Goal: Information Seeking & Learning: Find specific fact

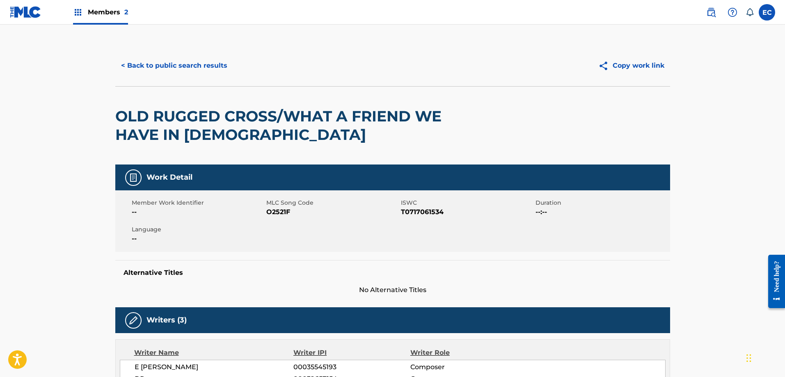
click at [94, 6] on div "Members 2" at bounding box center [100, 12] width 55 height 24
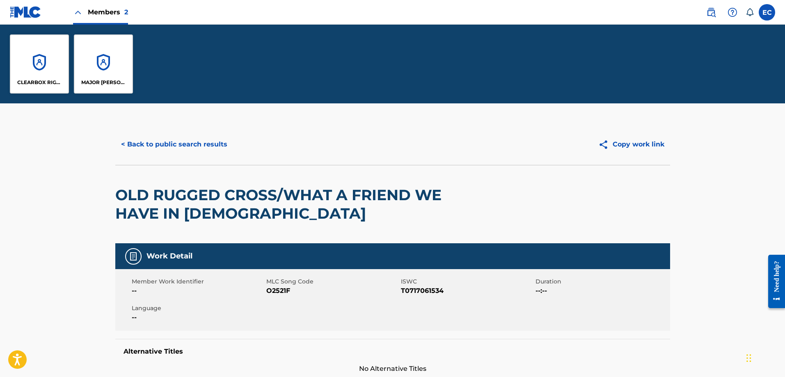
click at [53, 67] on div "CLEARBOX RIGHTS LLC" at bounding box center [39, 63] width 59 height 59
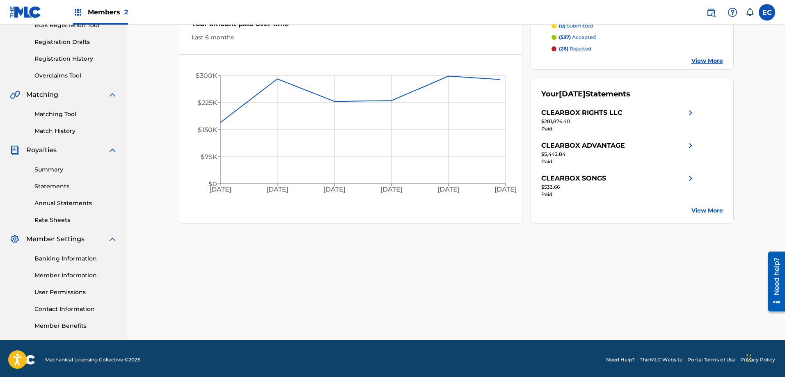
scroll to position [132, 0]
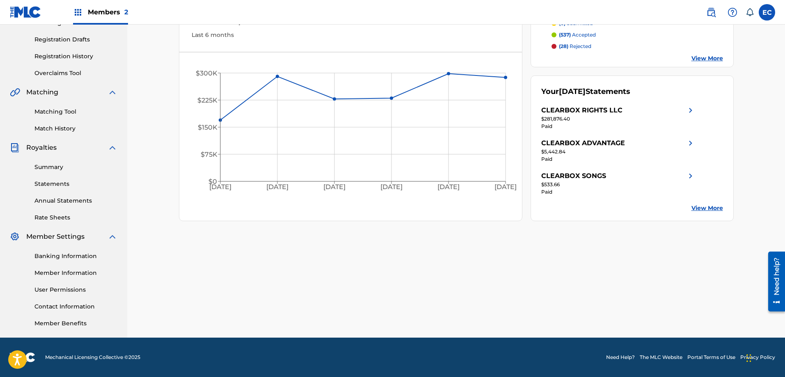
click at [64, 274] on link "Member Information" at bounding box center [75, 273] width 83 height 9
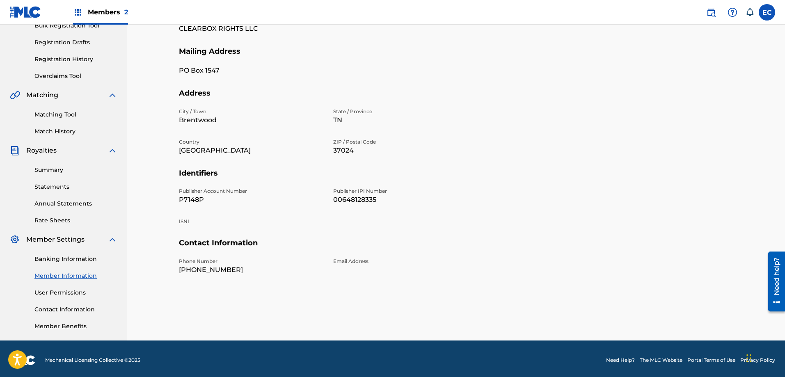
scroll to position [132, 0]
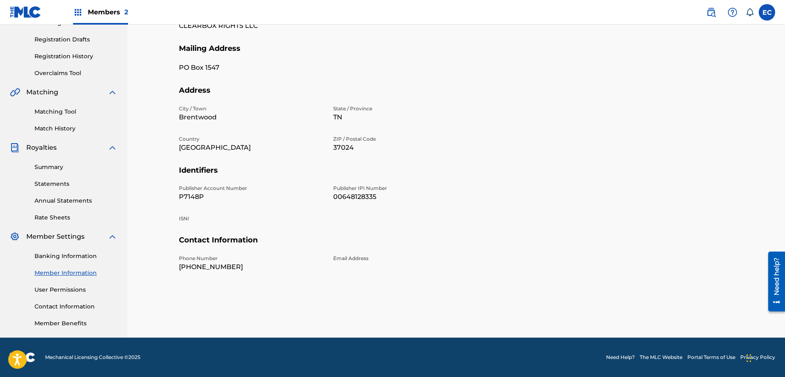
click at [193, 196] on p "P7148P" at bounding box center [251, 197] width 144 height 10
copy p "P7148P"
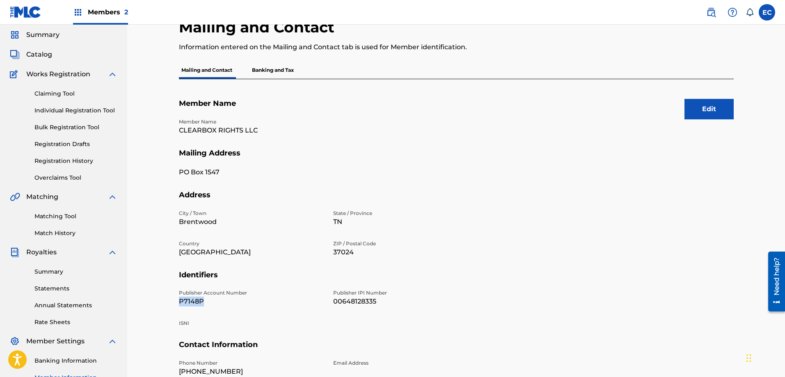
scroll to position [0, 0]
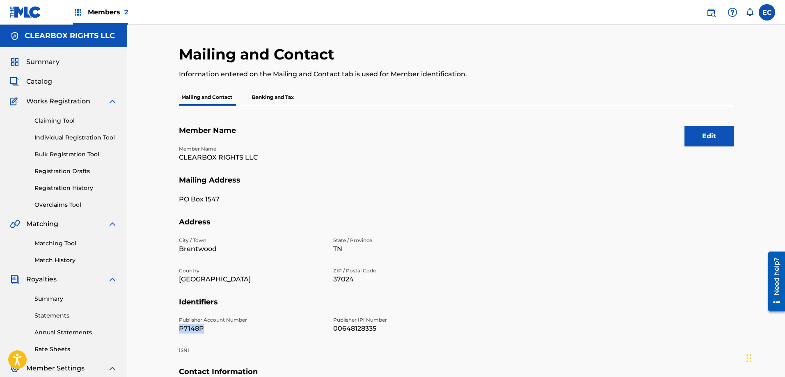
click at [45, 81] on span "Catalog" at bounding box center [39, 82] width 26 height 10
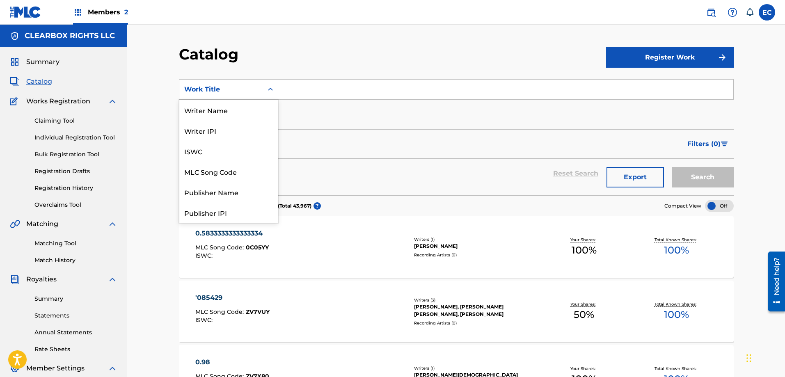
click at [254, 87] on div "Work Title" at bounding box center [221, 90] width 74 height 10
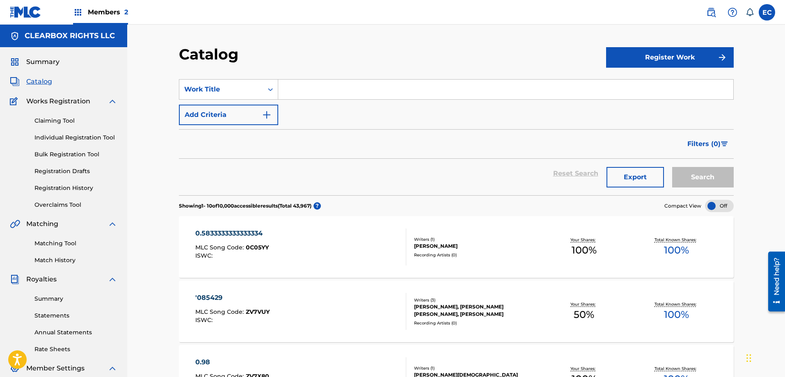
click at [711, 10] on img at bounding box center [711, 12] width 10 height 10
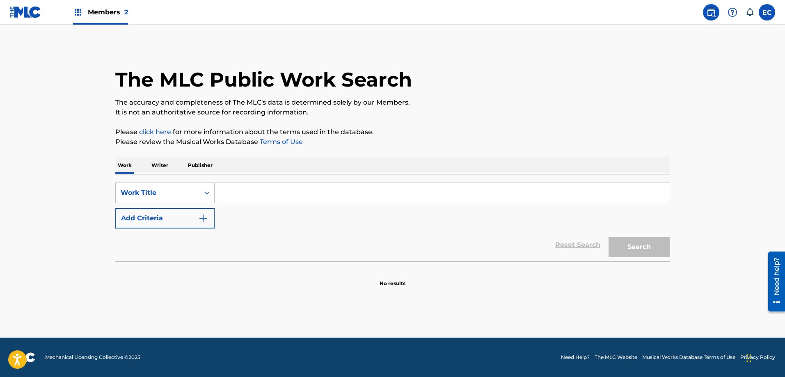
click at [206, 164] on p "Publisher" at bounding box center [201, 165] width 30 height 17
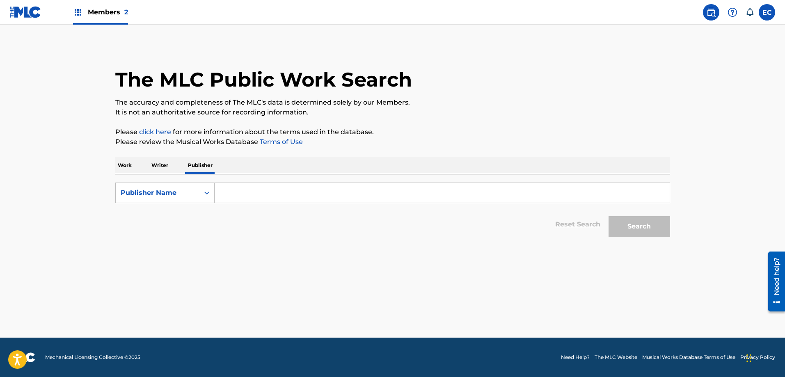
click at [246, 195] on input "Search Form" at bounding box center [442, 193] width 455 height 20
click at [251, 199] on input "Search Form" at bounding box center [442, 193] width 455 height 20
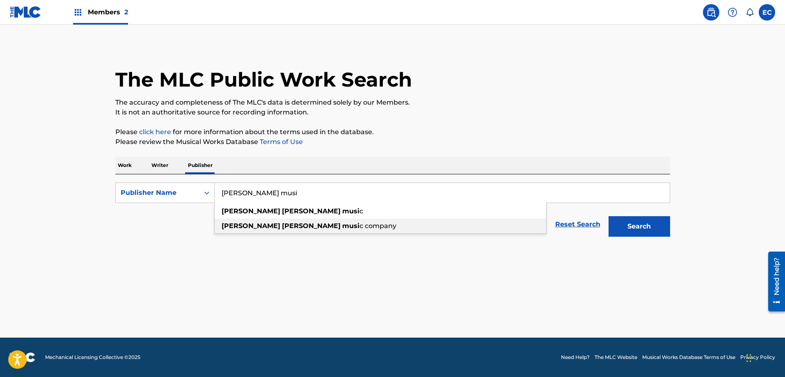
click at [342, 229] on strong "musi" at bounding box center [350, 226] width 17 height 8
type input "[PERSON_NAME] music company"
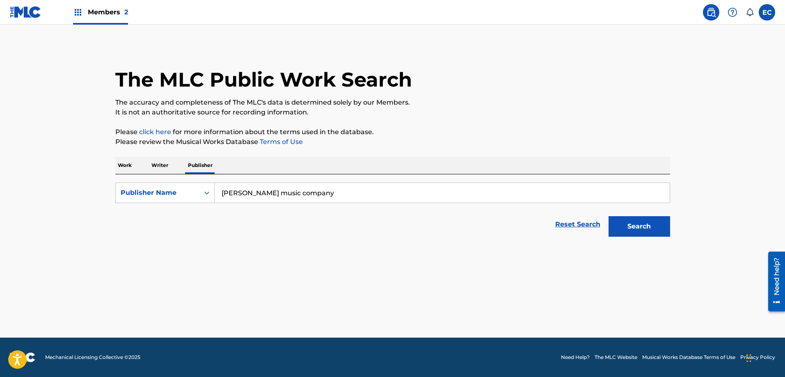
click at [632, 222] on button "Search" at bounding box center [640, 226] width 62 height 21
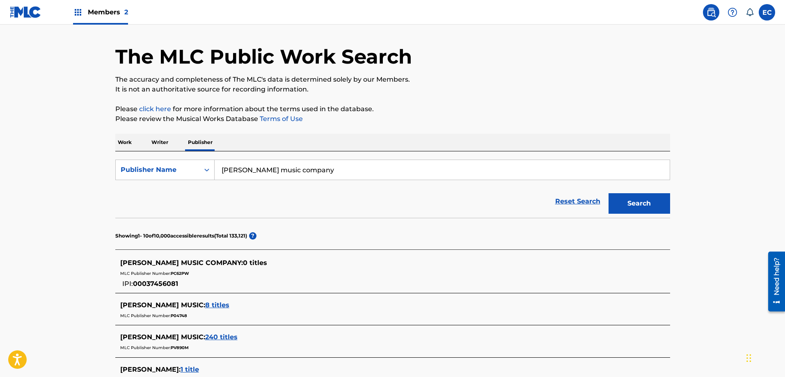
scroll to position [41, 0]
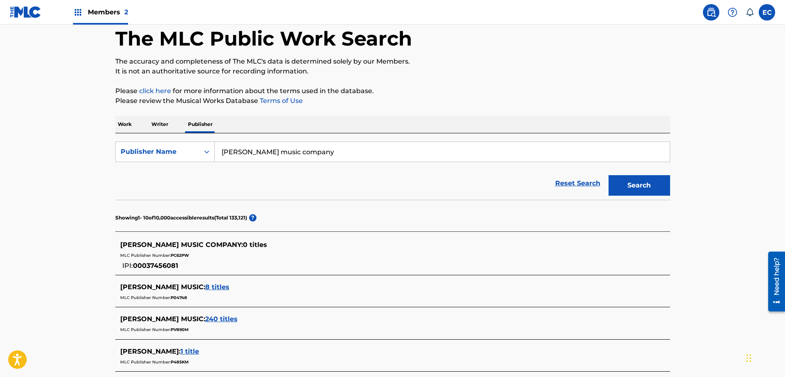
click at [177, 254] on span "PC62PW" at bounding box center [180, 255] width 18 height 5
click at [256, 255] on div "MLC Publisher Number: PC62PW" at bounding box center [382, 255] width 524 height 10
click at [163, 266] on span "00037456081" at bounding box center [155, 266] width 45 height 8
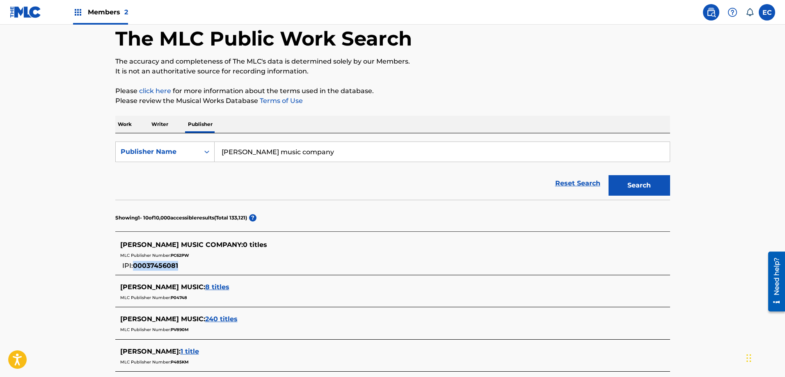
copy span "00037456081"
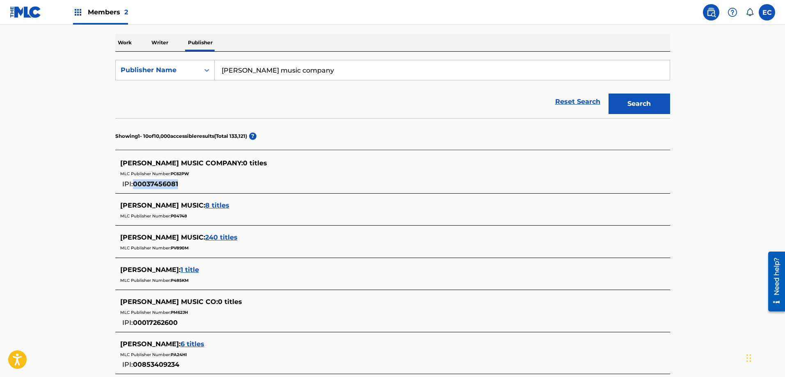
scroll to position [123, 0]
click at [184, 163] on span "[PERSON_NAME] MUSIC COMPANY :" at bounding box center [181, 163] width 123 height 8
click at [211, 202] on span "8 titles" at bounding box center [217, 205] width 24 height 8
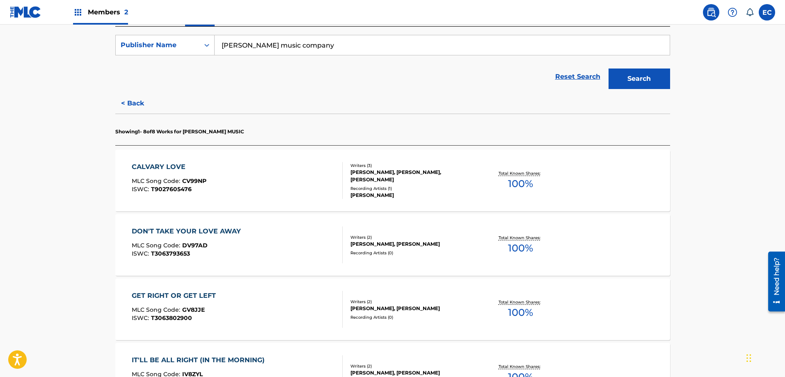
scroll to position [164, 0]
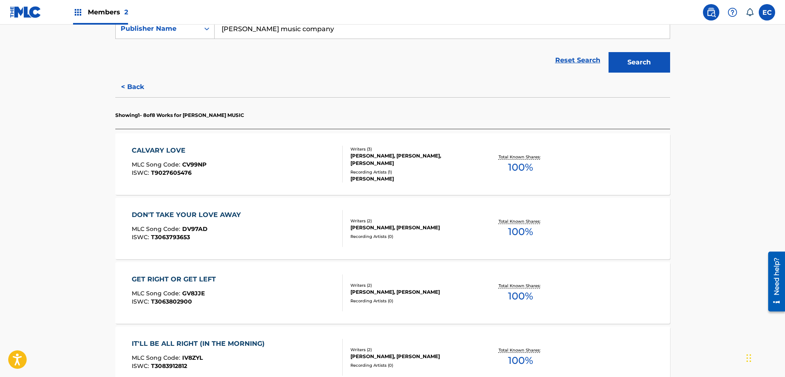
click at [171, 145] on div "CALVARY LOVE MLC Song Code : CV99NP ISWC : T9027605476 Writers ( 3 ) LANNY WOLF…" at bounding box center [392, 164] width 555 height 62
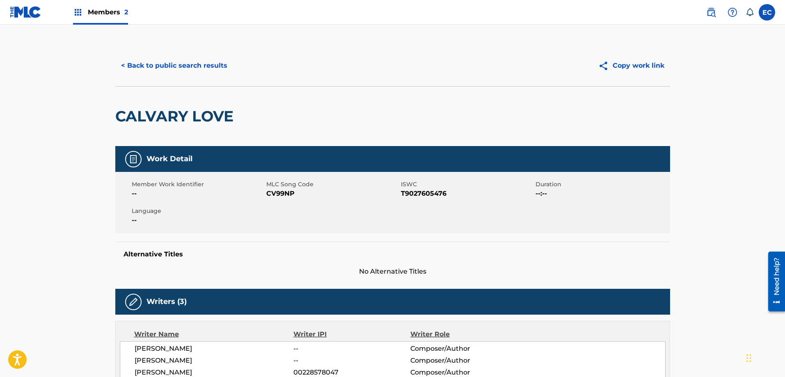
click at [104, 13] on span "Members 2" at bounding box center [108, 11] width 40 height 9
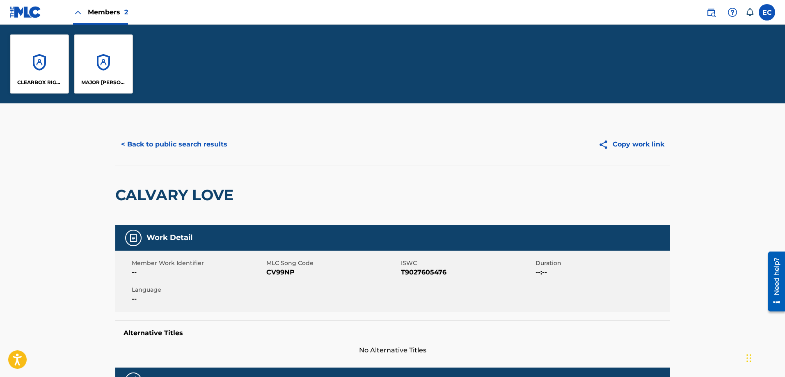
click at [37, 68] on div "CLEARBOX RIGHTS LLC" at bounding box center [39, 63] width 59 height 59
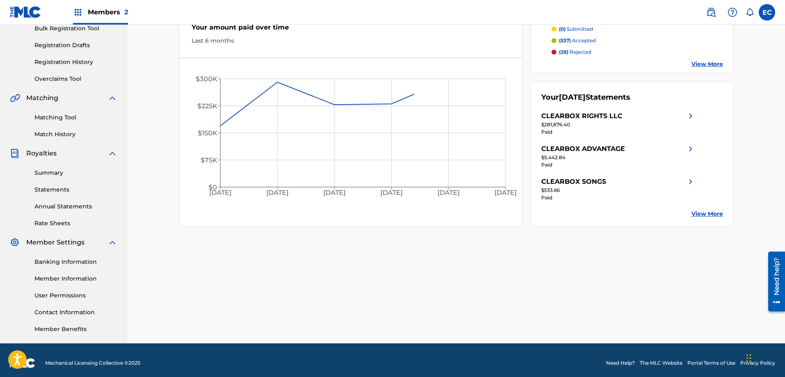
scroll to position [132, 0]
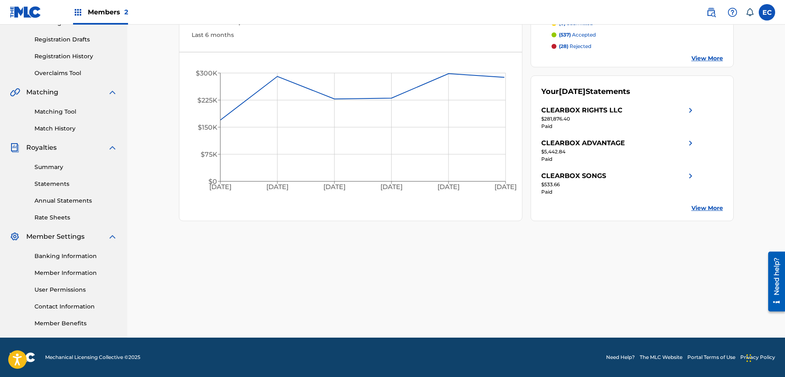
click at [64, 271] on link "Member Information" at bounding box center [75, 273] width 83 height 9
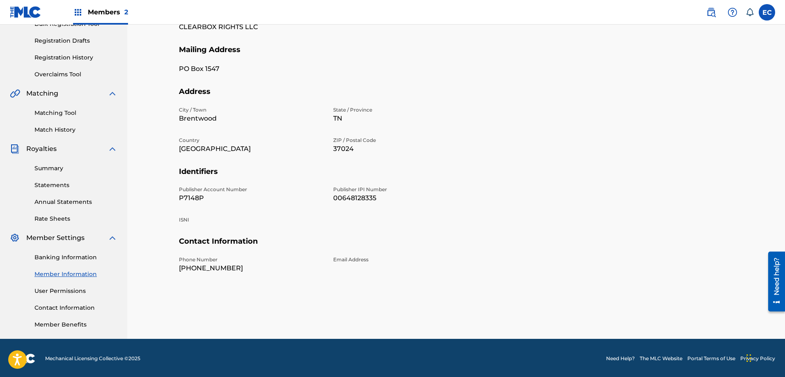
scroll to position [132, 0]
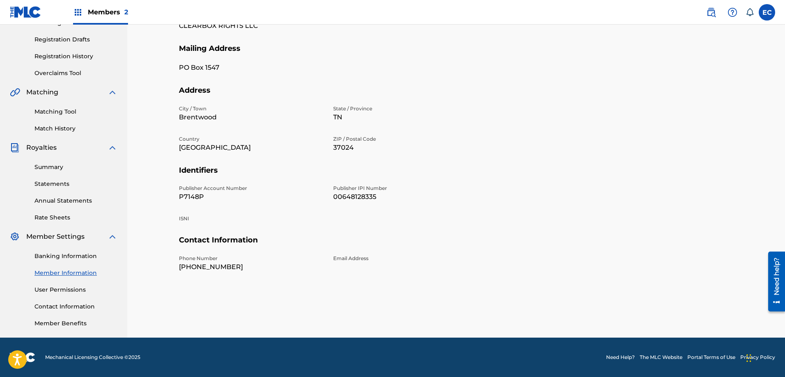
click at [193, 200] on p "P7148P" at bounding box center [251, 197] width 144 height 10
copy p "P7148P"
click at [355, 194] on p "00648128335" at bounding box center [405, 197] width 144 height 10
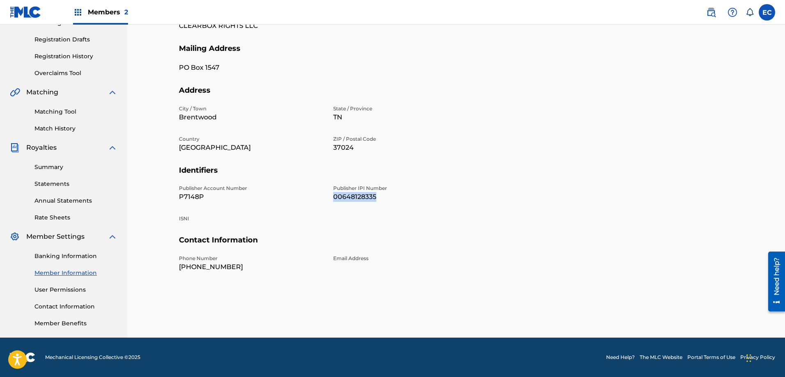
copy p "00648128335"
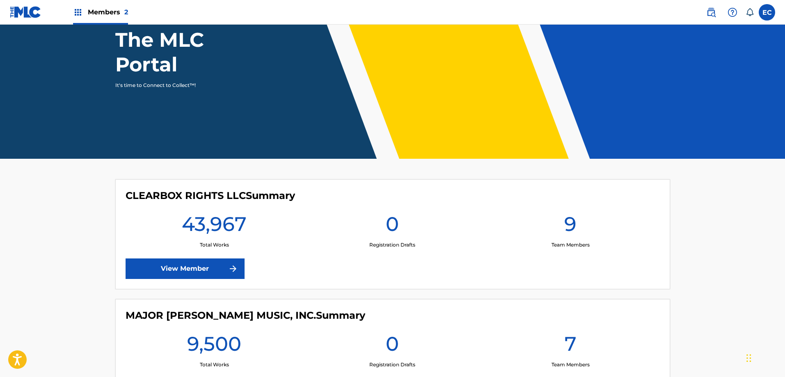
scroll to position [123, 0]
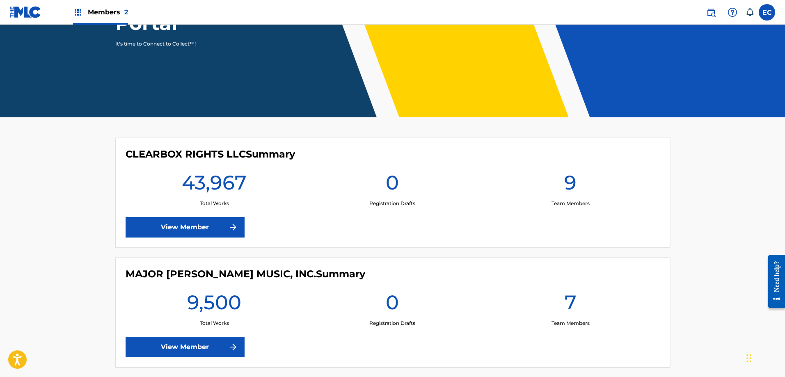
click at [233, 227] on img at bounding box center [233, 227] width 10 height 10
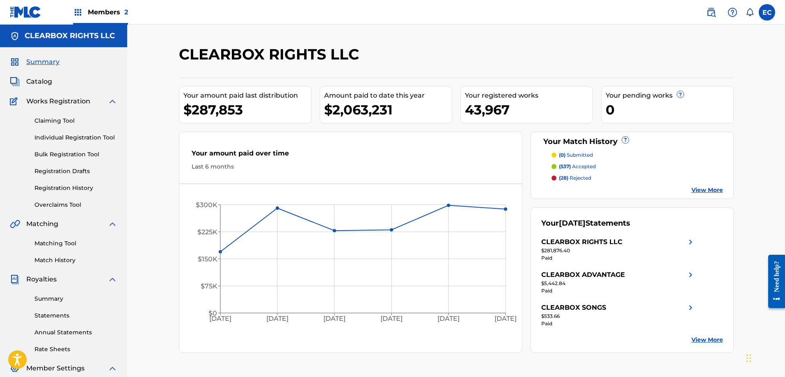
click at [39, 80] on span "Catalog" at bounding box center [39, 82] width 26 height 10
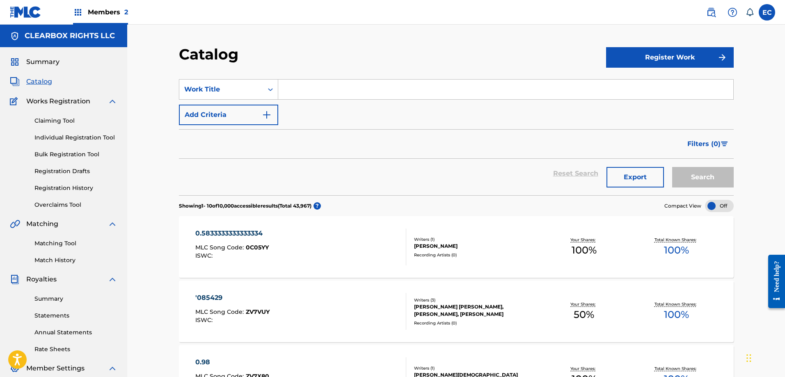
click at [675, 53] on button "Register Work" at bounding box center [670, 57] width 128 height 21
click at [670, 85] on link "Individual" at bounding box center [670, 84] width 128 height 20
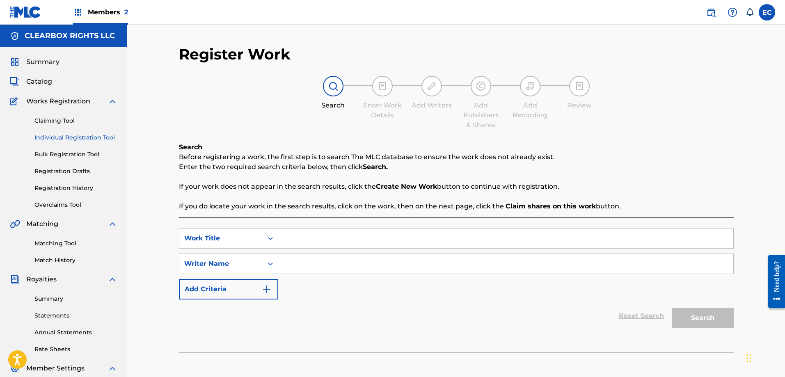
click at [335, 239] on input "Search Form" at bounding box center [505, 239] width 455 height 20
type input "test"
type input "[PERSON_NAME]"
click at [711, 312] on button "Search" at bounding box center [703, 318] width 62 height 21
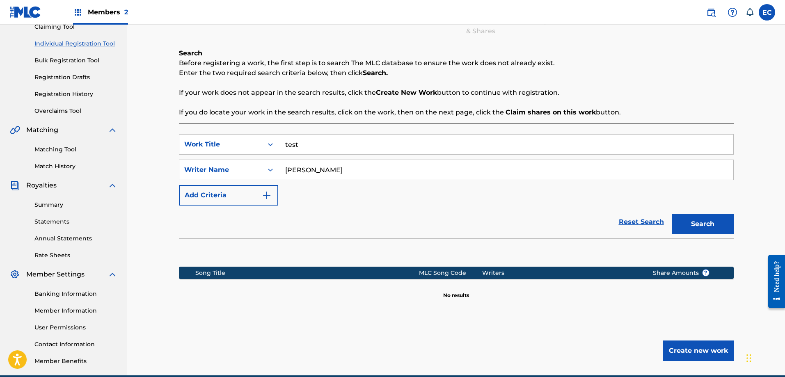
scroll to position [132, 0]
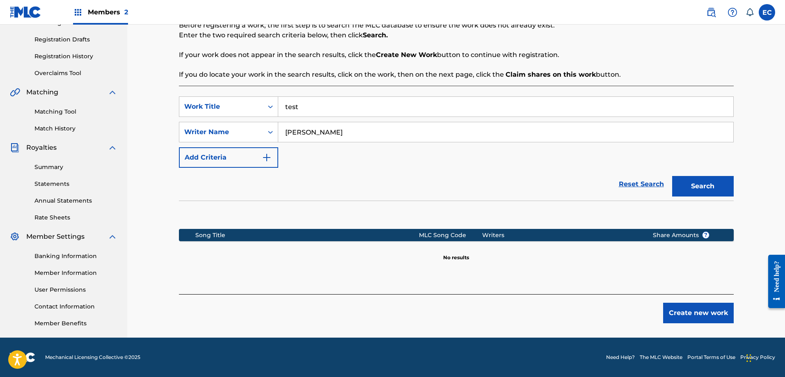
click at [690, 319] on button "Create new work" at bounding box center [698, 313] width 71 height 21
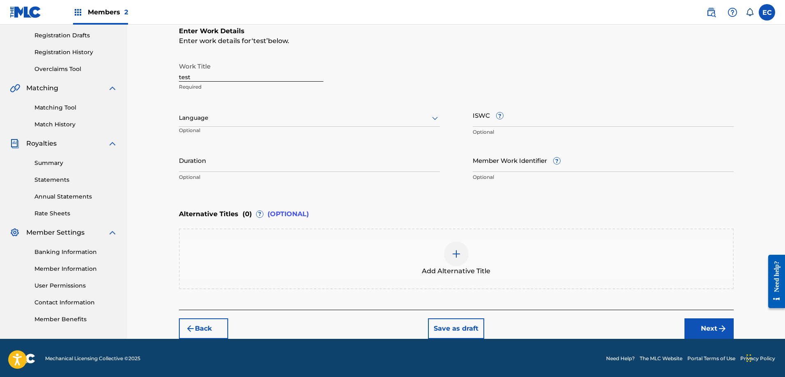
scroll to position [137, 0]
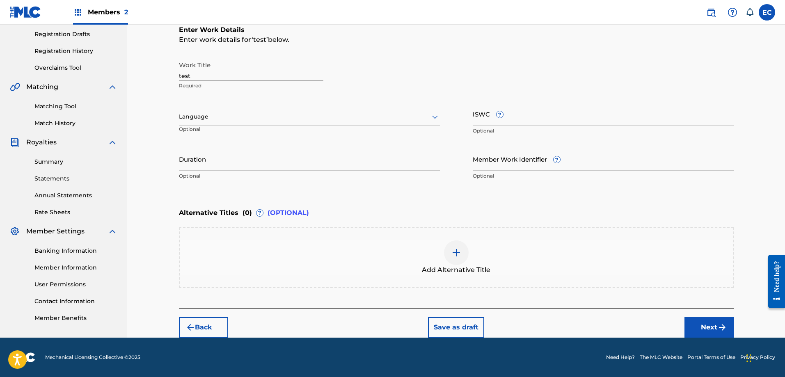
click at [709, 327] on button "Next" at bounding box center [709, 327] width 49 height 21
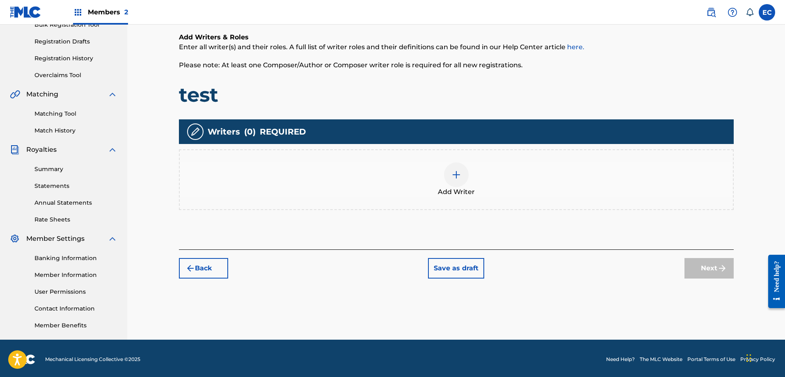
scroll to position [132, 0]
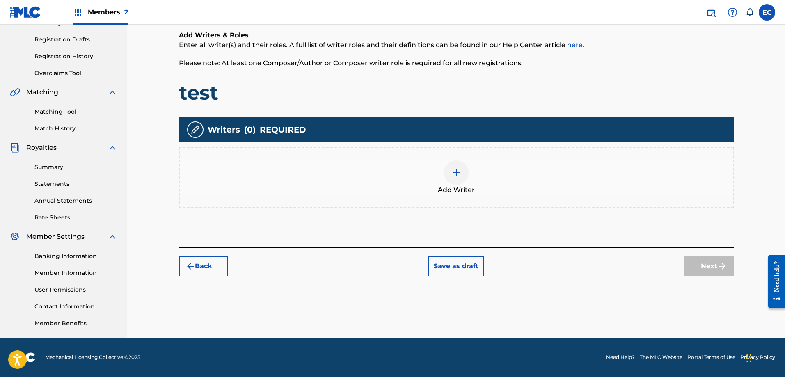
click at [450, 170] on div at bounding box center [456, 173] width 25 height 25
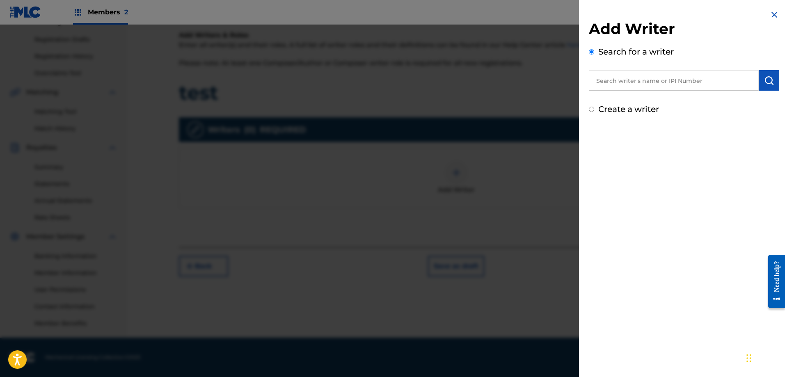
click at [656, 76] on input "text" at bounding box center [674, 80] width 170 height 21
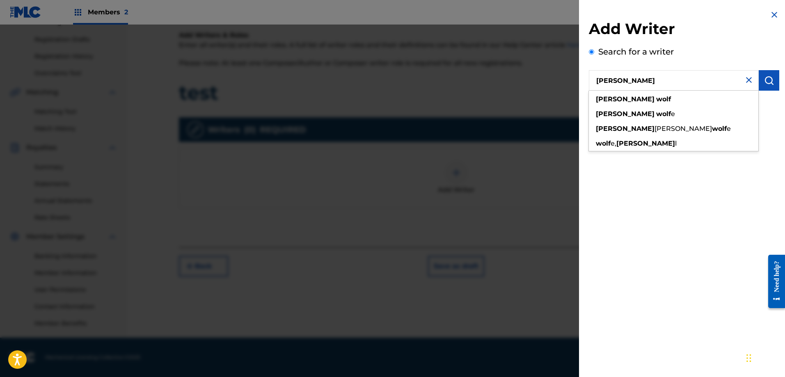
type input "[PERSON_NAME]"
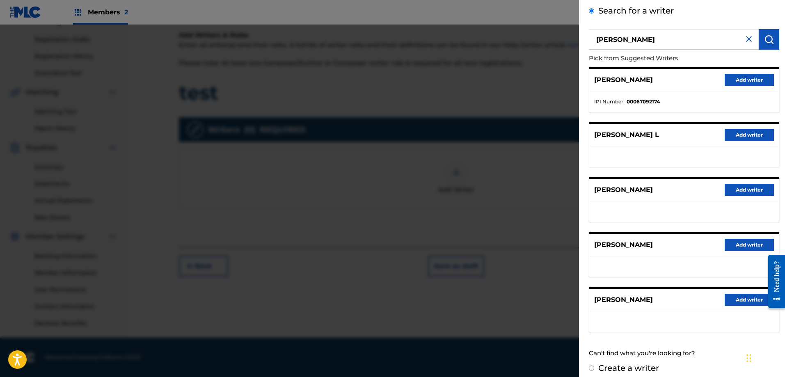
scroll to position [48, 0]
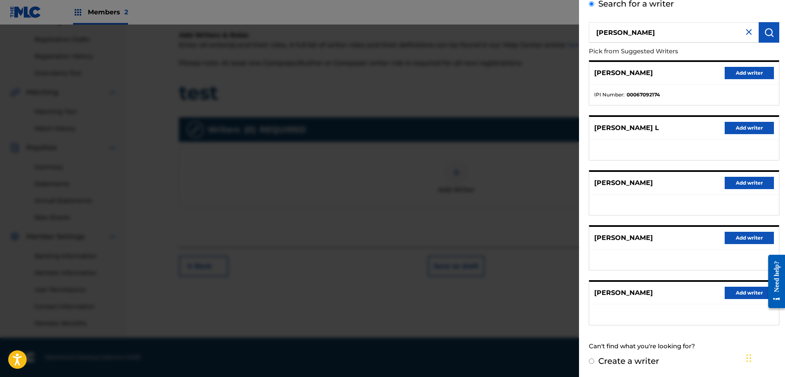
click at [751, 183] on button "Add writer" at bounding box center [749, 183] width 49 height 12
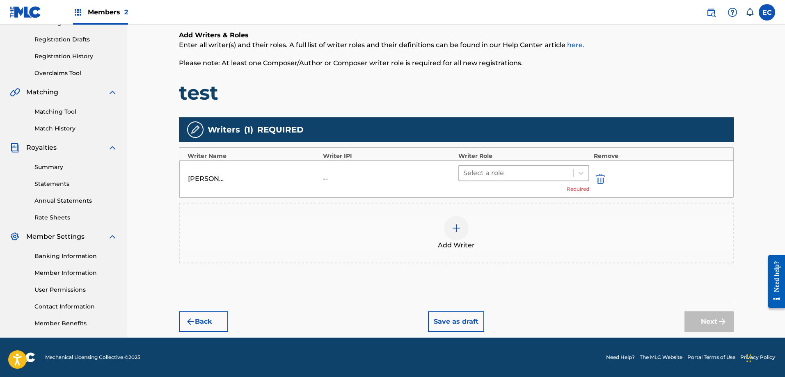
click at [528, 174] on div at bounding box center [516, 172] width 106 height 11
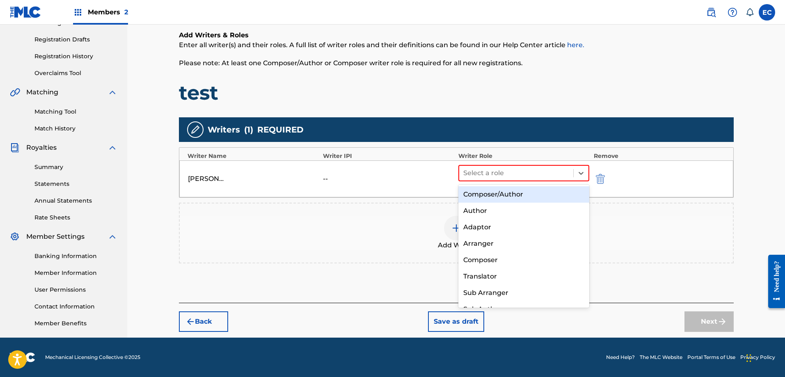
click at [522, 195] on div "Composer/Author" at bounding box center [524, 194] width 131 height 16
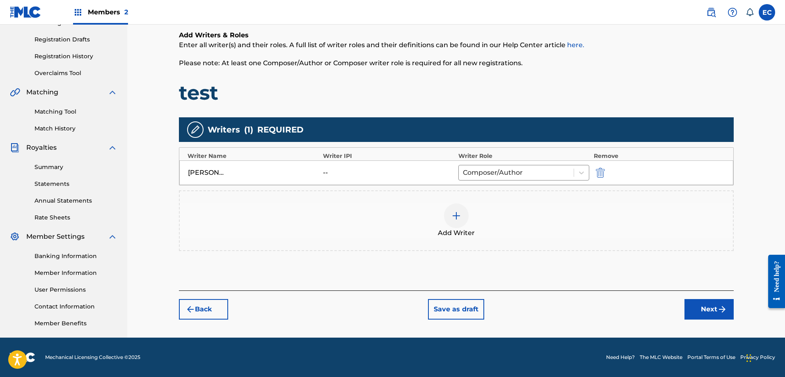
click at [727, 315] on button "Next" at bounding box center [709, 309] width 49 height 21
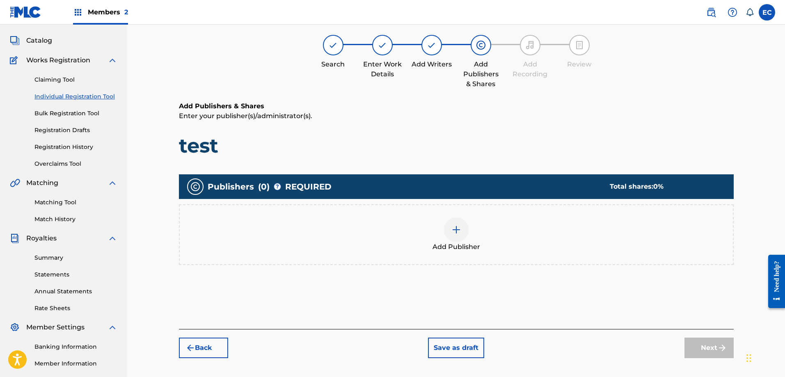
scroll to position [37, 0]
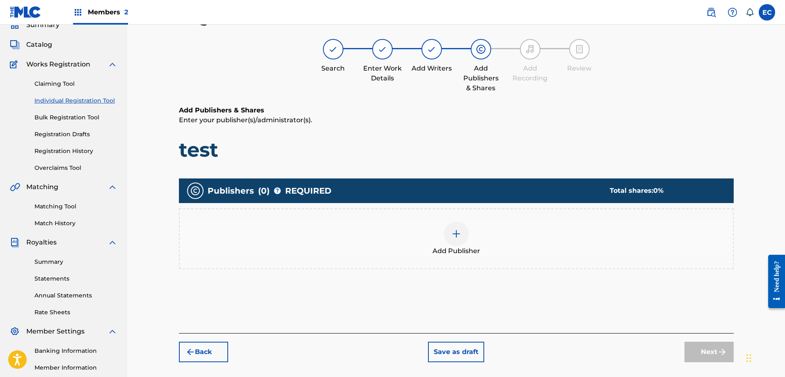
click at [456, 244] on div at bounding box center [456, 234] width 25 height 25
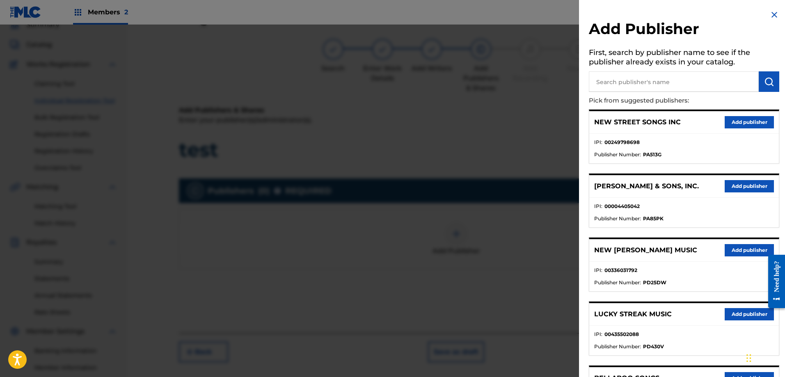
click at [665, 86] on input "text" at bounding box center [674, 81] width 170 height 21
type input "[PERSON_NAME]"
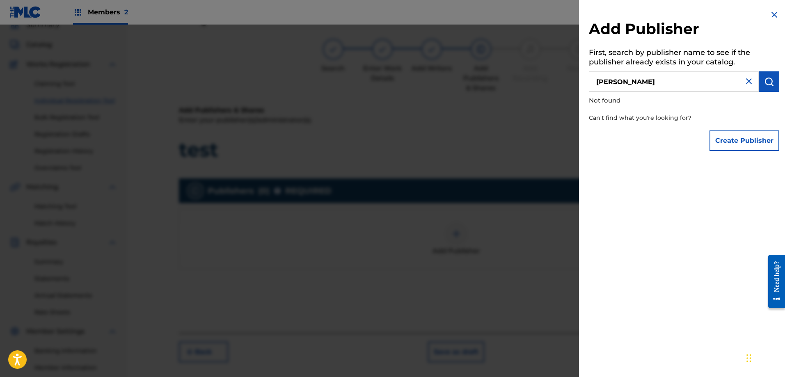
click at [773, 12] on img at bounding box center [775, 15] width 10 height 10
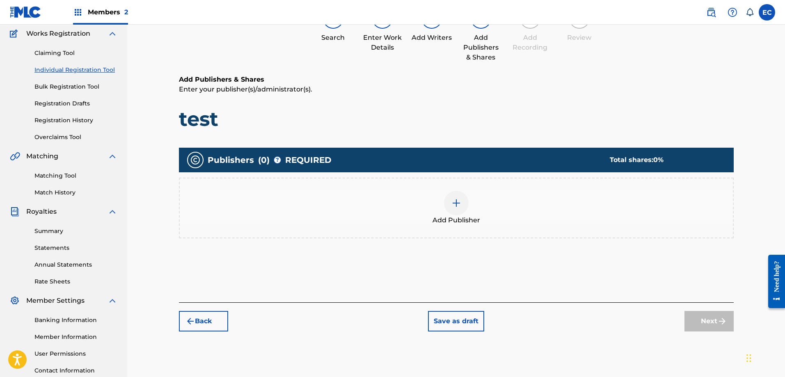
scroll to position [132, 0]
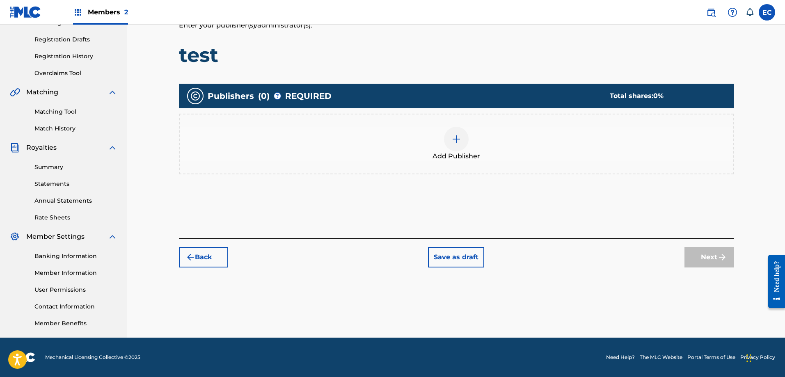
click at [191, 258] on img "submit" at bounding box center [191, 257] width 10 height 10
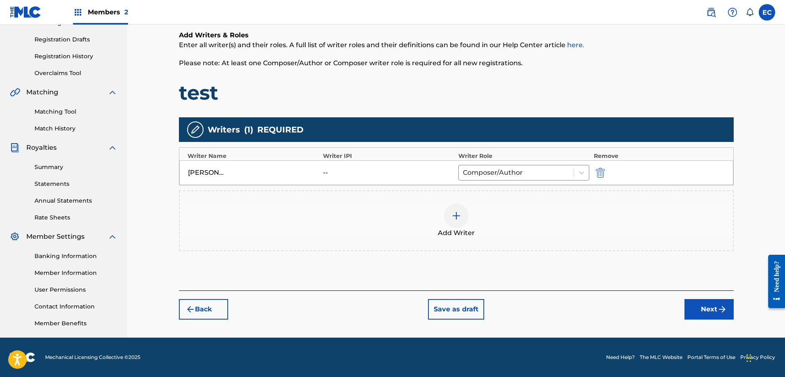
click at [197, 305] on button "Back" at bounding box center [203, 309] width 49 height 21
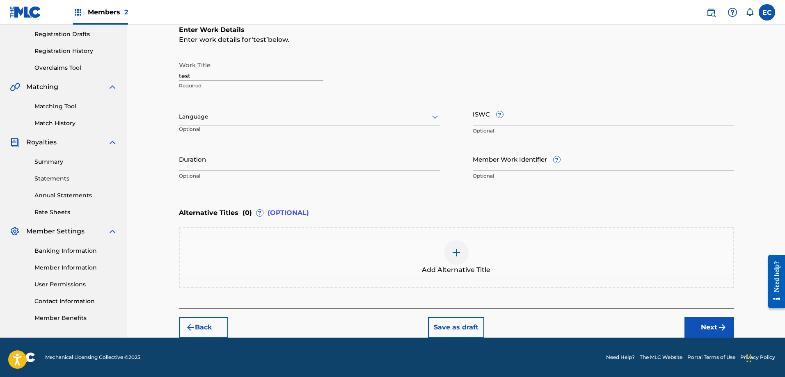
click at [196, 328] on button "Back" at bounding box center [203, 327] width 49 height 21
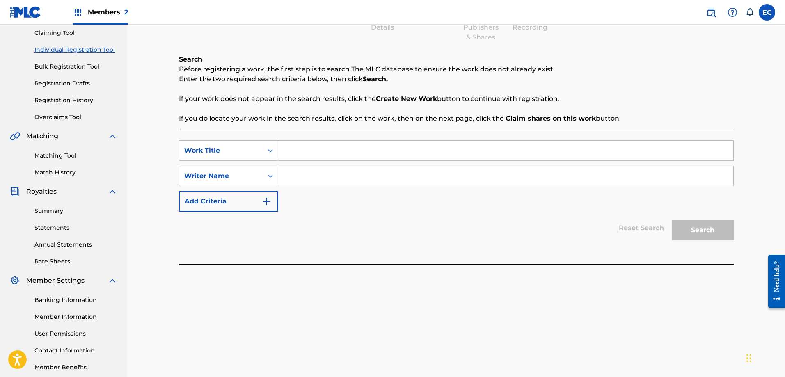
scroll to position [0, 0]
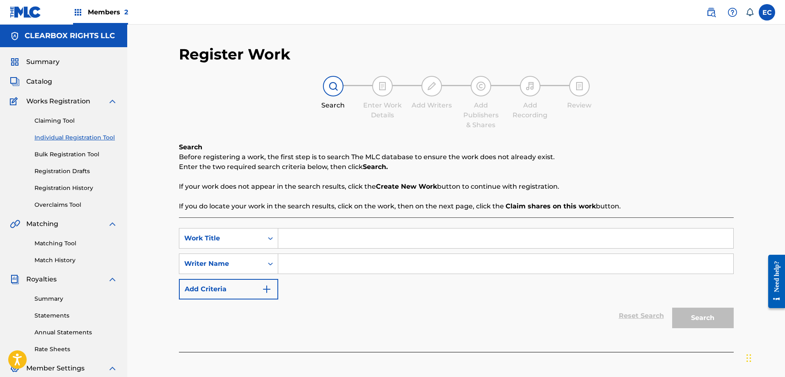
click at [708, 11] on img at bounding box center [711, 12] width 10 height 10
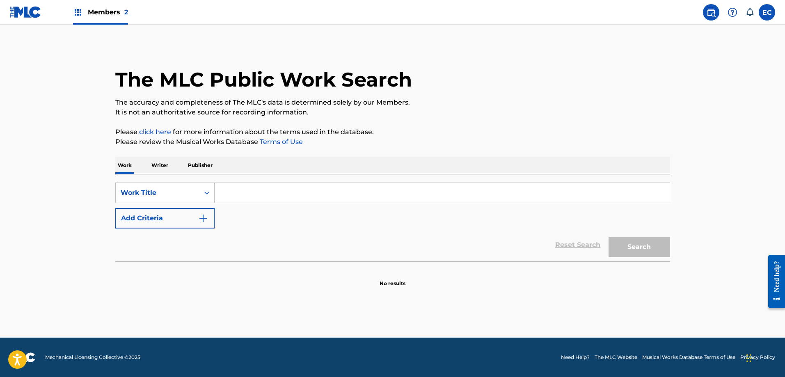
click at [189, 157] on p "Publisher" at bounding box center [201, 165] width 30 height 17
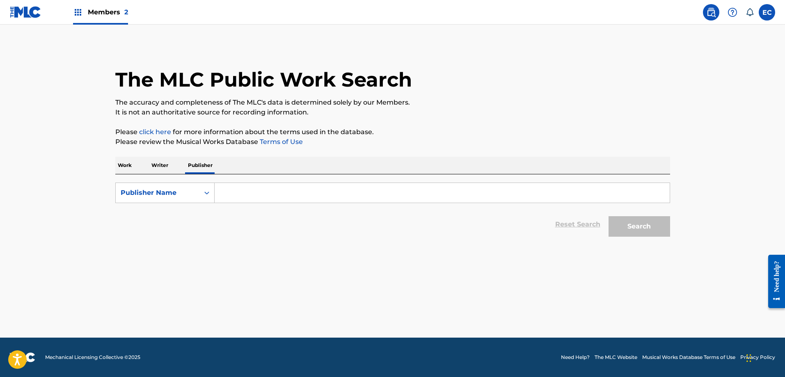
click at [246, 189] on input "Search Form" at bounding box center [442, 193] width 455 height 20
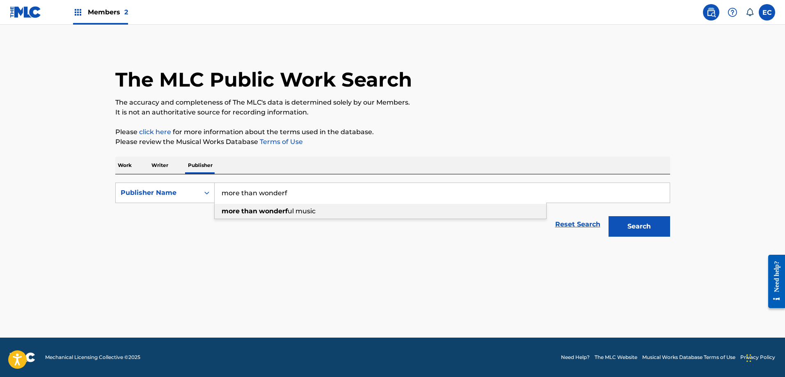
click at [305, 213] on span "ul music" at bounding box center [302, 211] width 28 height 8
type input "more than wonderful music"
click at [619, 228] on button "Search" at bounding box center [640, 226] width 62 height 21
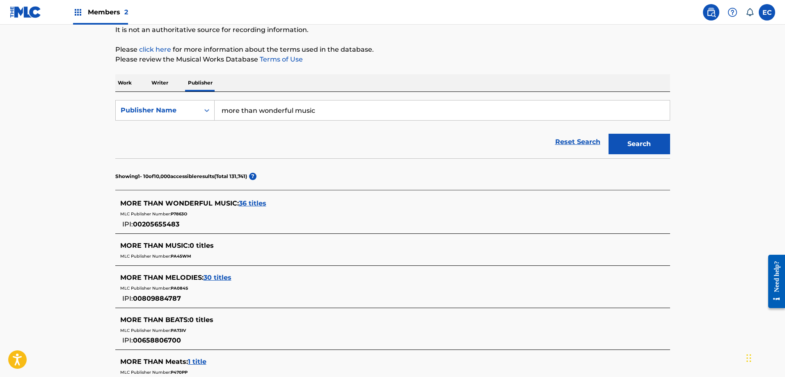
scroll to position [123, 0]
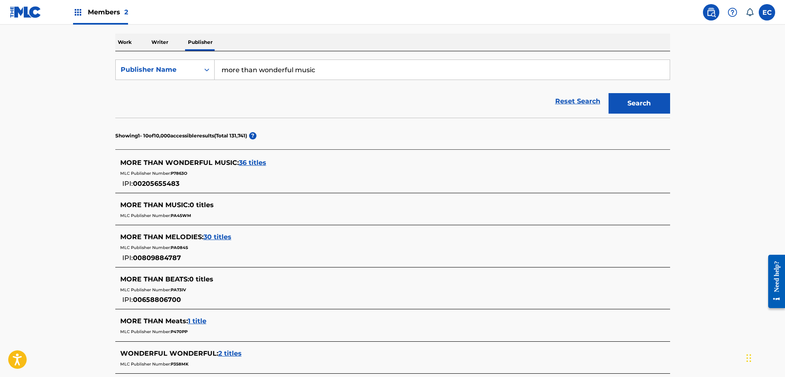
click at [247, 161] on span "36 titles" at bounding box center [253, 163] width 28 height 8
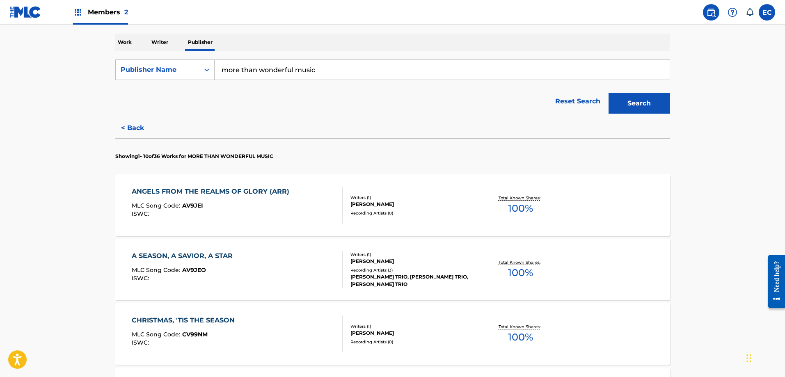
click at [223, 188] on div "ANGELS FROM THE REALMS OF GLORY (ARR)" at bounding box center [213, 192] width 162 height 10
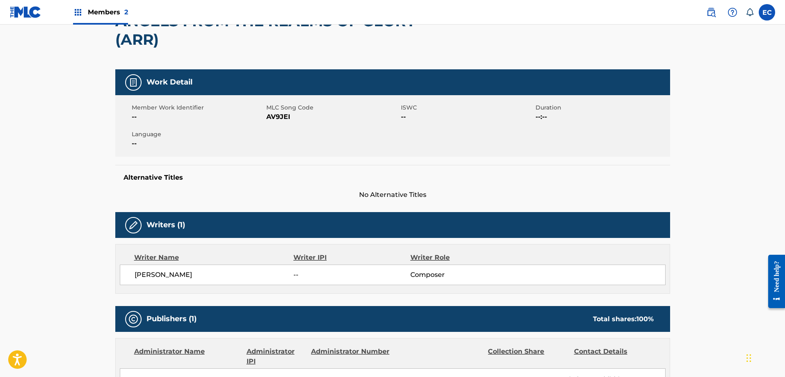
scroll to position [82, 0]
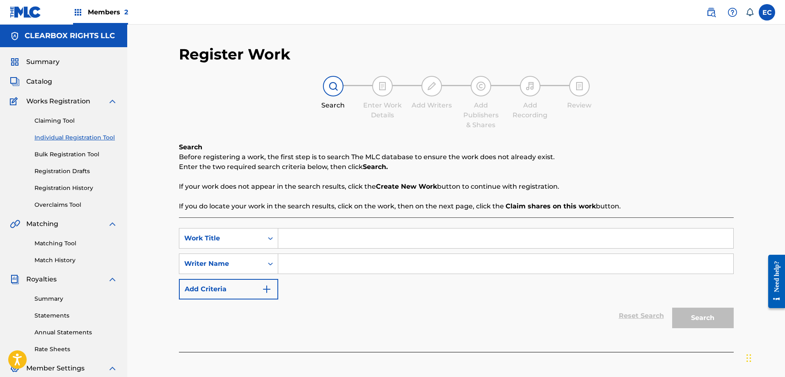
click at [717, 13] on link at bounding box center [711, 12] width 16 height 16
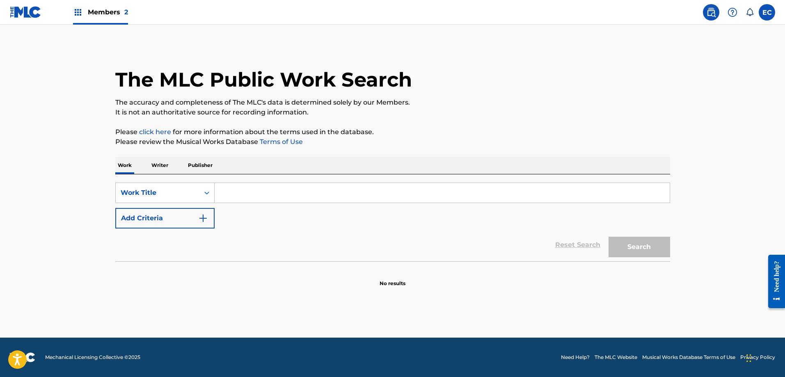
click at [195, 163] on p "Publisher" at bounding box center [201, 165] width 30 height 17
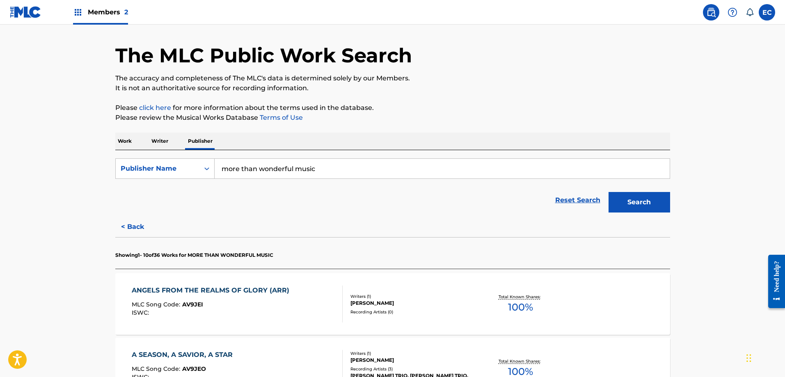
scroll to position [41, 0]
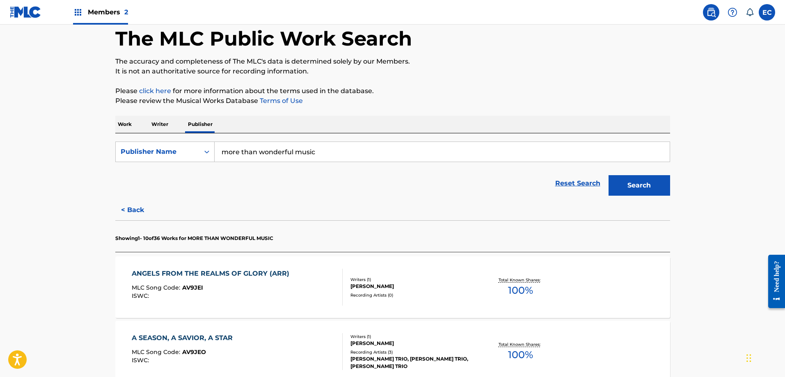
click at [642, 178] on button "Search" at bounding box center [640, 185] width 62 height 21
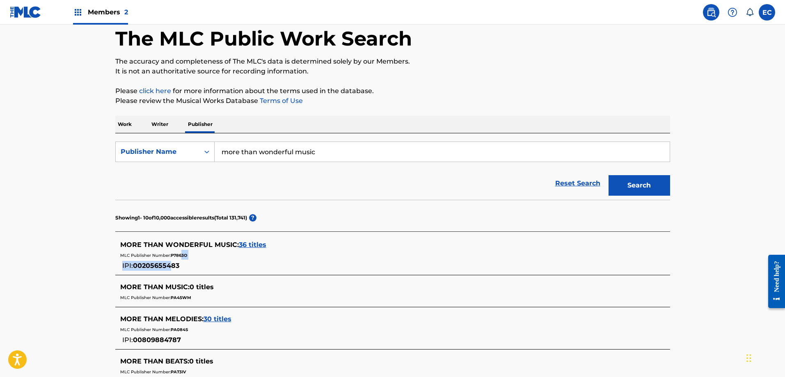
drag, startPoint x: 181, startPoint y: 266, endPoint x: 171, endPoint y: 265, distance: 9.9
click at [171, 265] on div "MORE THAN WONDERFUL MUSIC : 36 titles MLC Publisher Number: P7863O IPI: 0020565…" at bounding box center [382, 255] width 524 height 31
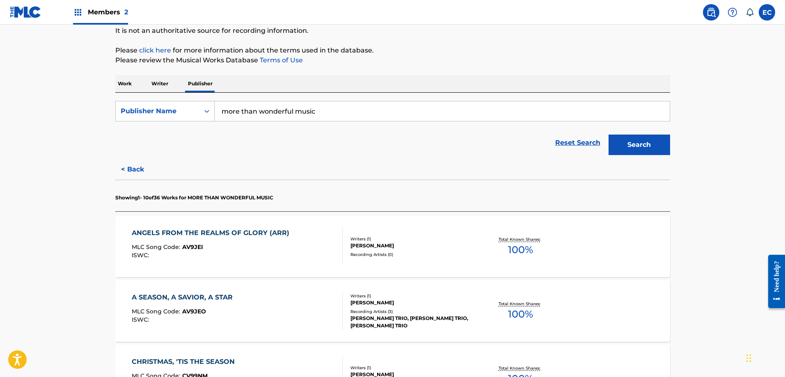
scroll to position [82, 0]
click at [227, 232] on div "ANGELS FROM THE REALMS OF GLORY (ARR)" at bounding box center [213, 233] width 162 height 10
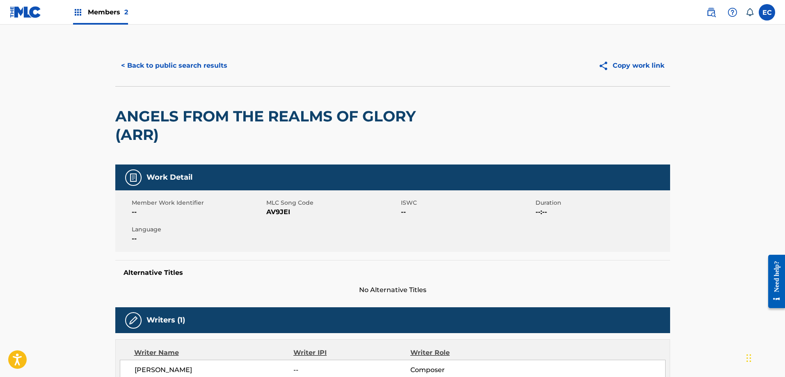
scroll to position [287, 0]
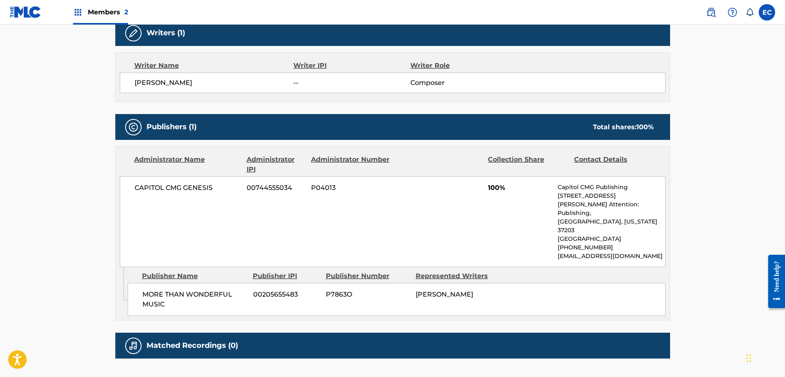
click at [283, 290] on span "00205655483" at bounding box center [286, 295] width 67 height 10
copy span "00205655483"
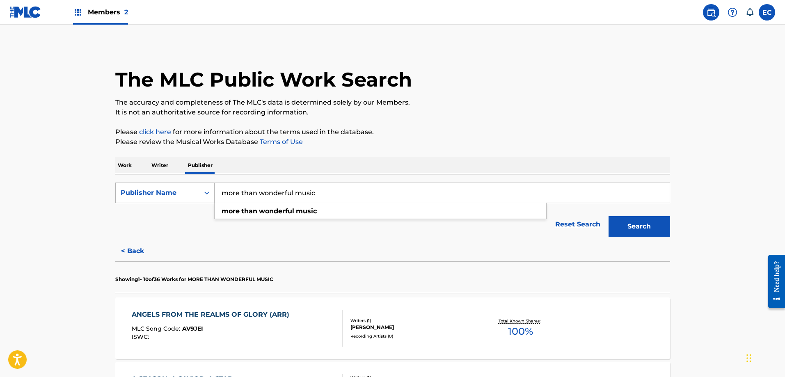
drag, startPoint x: 342, startPoint y: 195, endPoint x: 210, endPoint y: 187, distance: 132.0
click at [210, 187] on div "SearchWithCriteria801f254b-998d-4fa6-a033-7a07db08ad22 Publisher Name more than…" at bounding box center [392, 193] width 555 height 21
click at [251, 209] on strong "the" at bounding box center [250, 211] width 11 height 8
type input "surely the presence music"
click at [641, 219] on button "Search" at bounding box center [640, 226] width 62 height 21
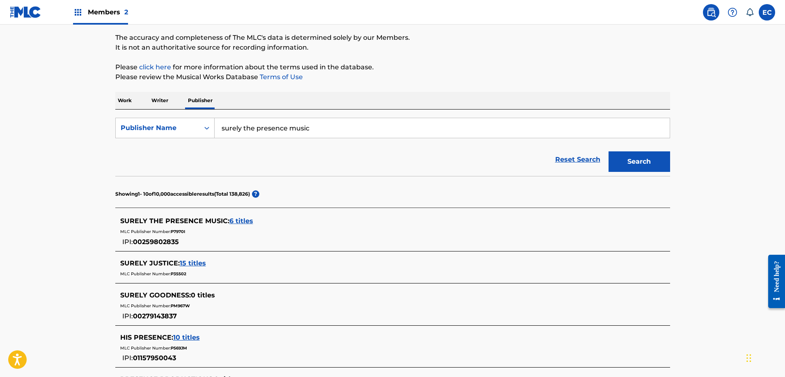
scroll to position [82, 0]
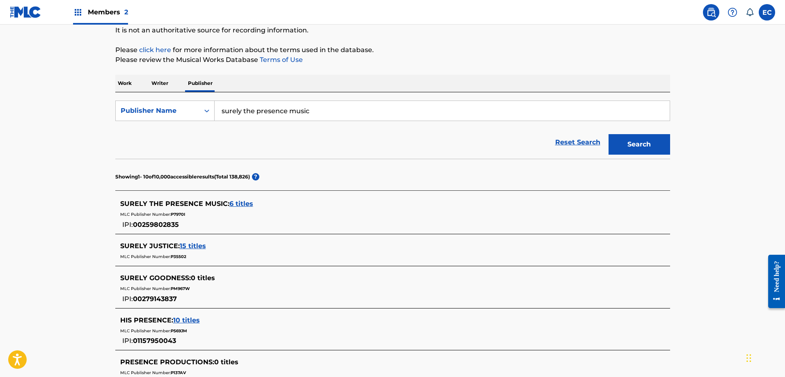
click at [242, 203] on span "6 titles" at bounding box center [241, 204] width 24 height 8
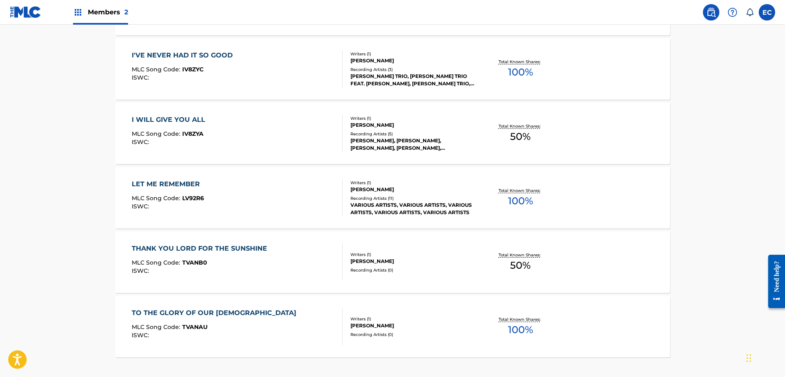
scroll to position [328, 0]
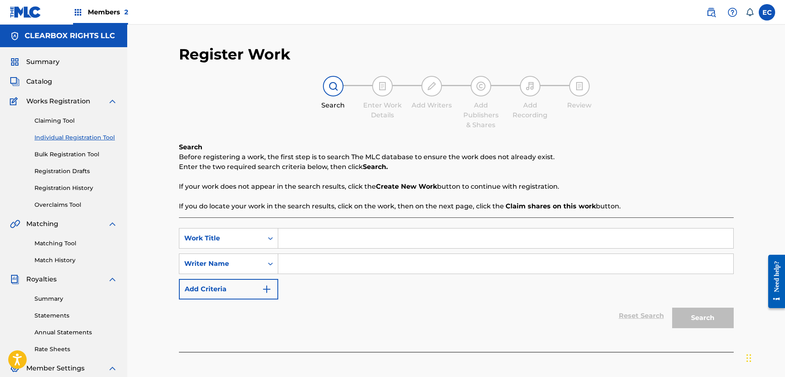
click at [715, 12] on img at bounding box center [711, 12] width 10 height 10
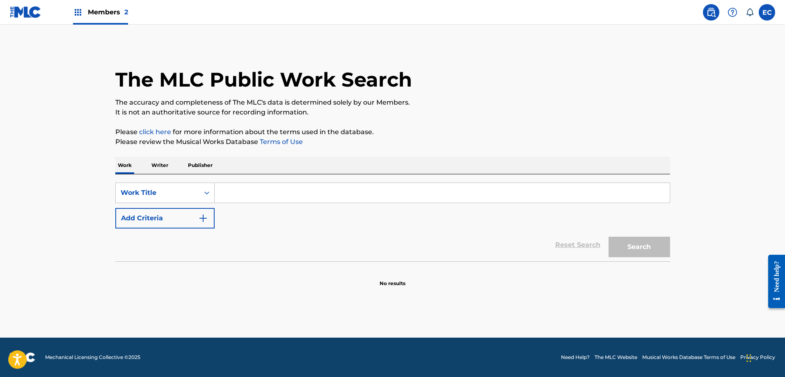
click at [197, 166] on p "Publisher" at bounding box center [201, 165] width 30 height 17
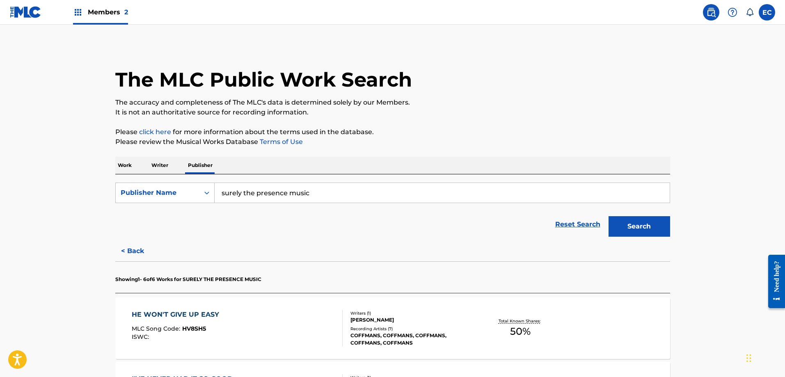
click at [623, 223] on button "Search" at bounding box center [640, 226] width 62 height 21
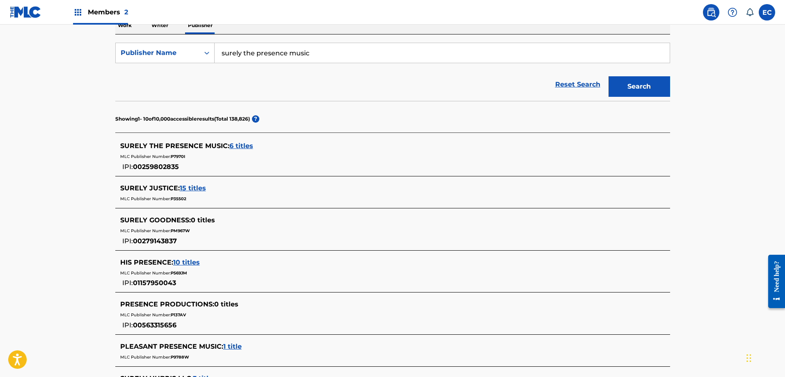
scroll to position [123, 0]
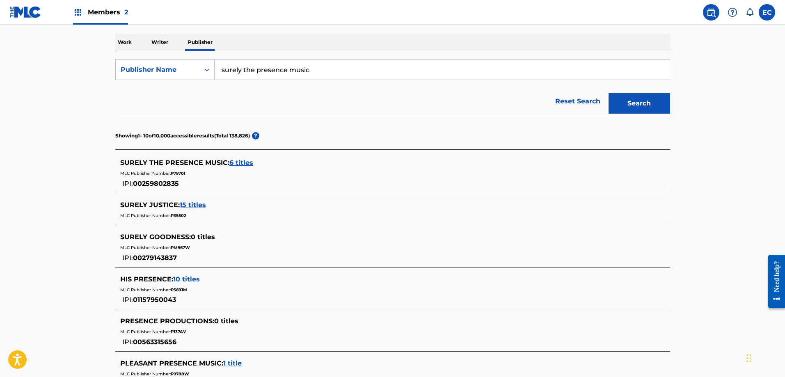
click at [232, 159] on span "6 titles" at bounding box center [241, 163] width 24 height 8
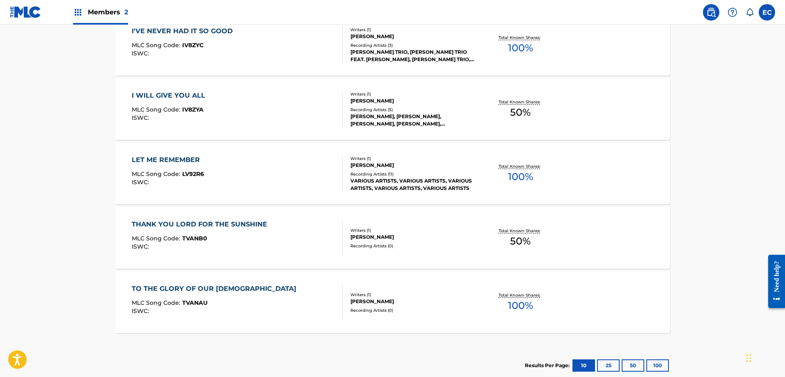
scroll to position [369, 0]
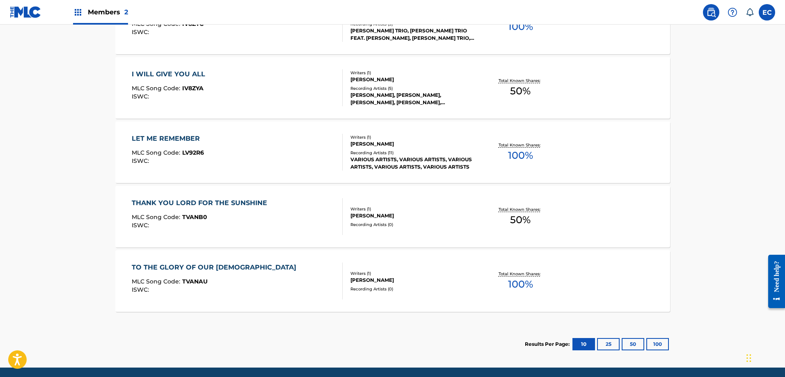
click at [193, 200] on div "THANK YOU LORD FOR THE SUNSHINE" at bounding box center [202, 203] width 140 height 10
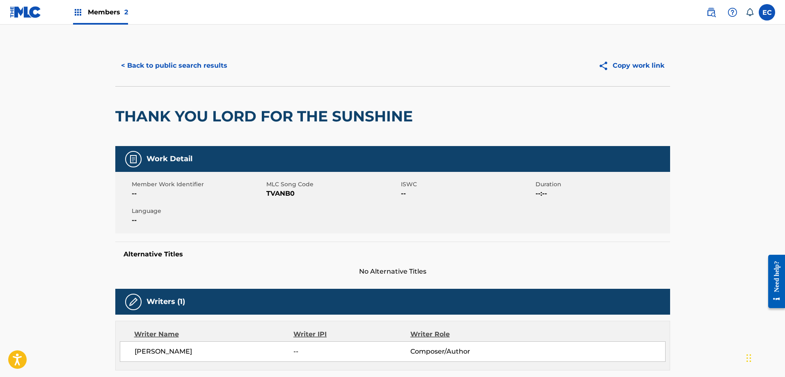
click at [130, 60] on button "< Back to public search results" at bounding box center [174, 65] width 118 height 21
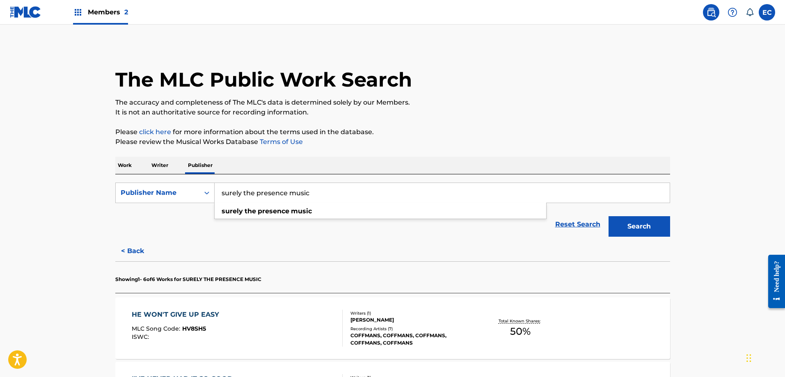
drag, startPoint x: 345, startPoint y: 195, endPoint x: 181, endPoint y: 182, distance: 164.7
click at [181, 182] on div "SearchWithCriteria801f254b-998d-4fa6-a033-7a07db08ad22 Publisher Name surely th…" at bounding box center [392, 207] width 555 height 67
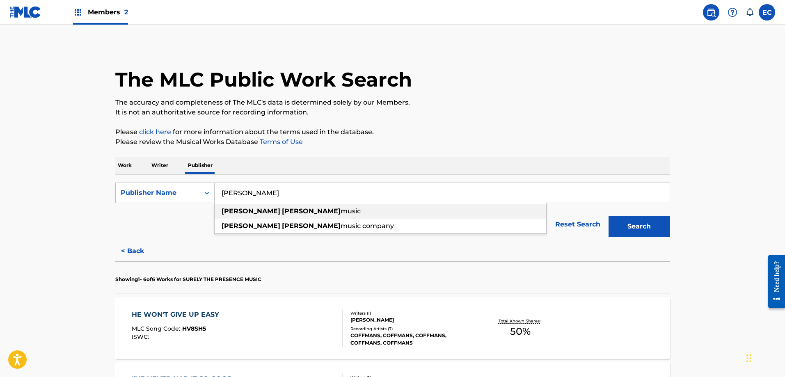
click at [341, 211] on span "music" at bounding box center [351, 211] width 20 height 8
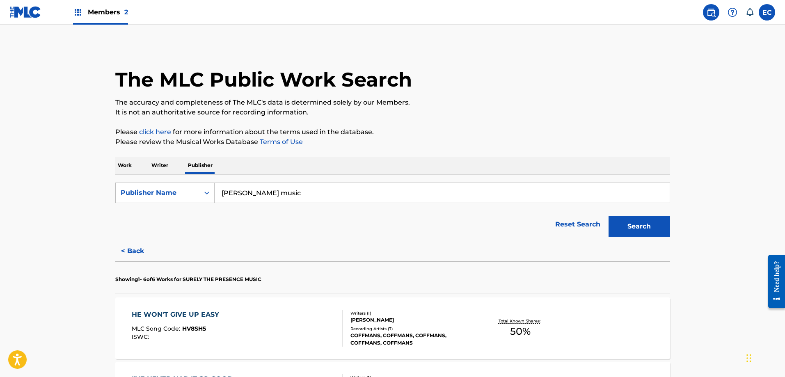
click at [303, 191] on input "[PERSON_NAME] music" at bounding box center [442, 193] width 455 height 20
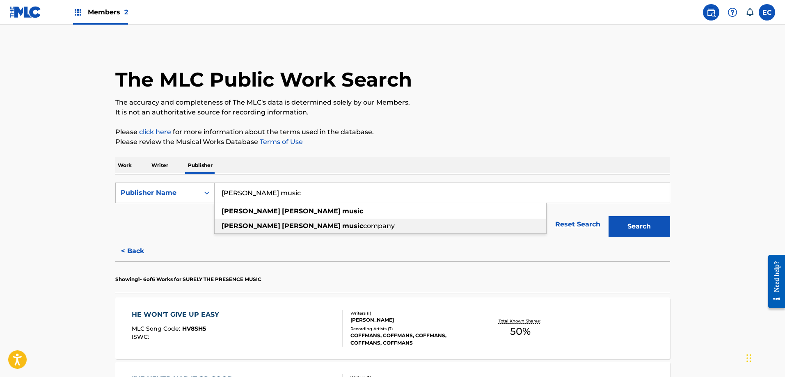
click at [294, 221] on div "[PERSON_NAME] music company" at bounding box center [381, 226] width 332 height 15
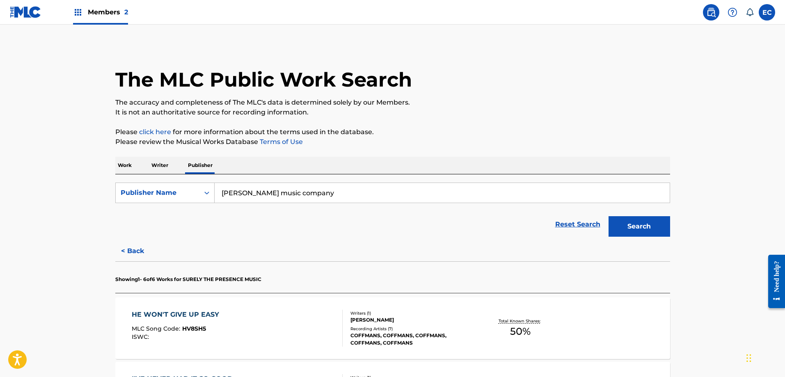
click at [639, 228] on button "Search" at bounding box center [640, 226] width 62 height 21
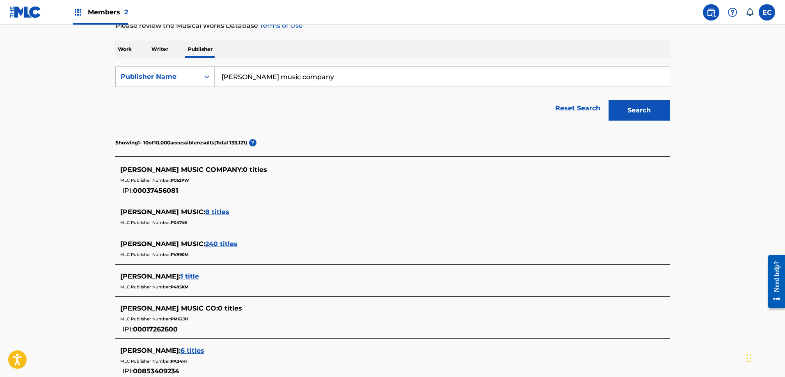
scroll to position [123, 0]
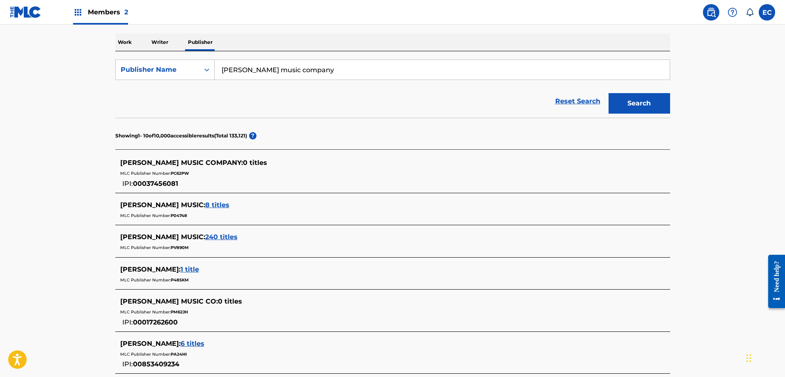
click at [157, 185] on span "00037456081" at bounding box center [155, 184] width 45 height 8
copy span "00037456081"
drag, startPoint x: 335, startPoint y: 70, endPoint x: 187, endPoint y: 70, distance: 148.6
click at [187, 70] on div "SearchWithCriteria801f254b-998d-4fa6-a033-7a07db08ad22 Publisher Name [PERSON_N…" at bounding box center [392, 70] width 555 height 21
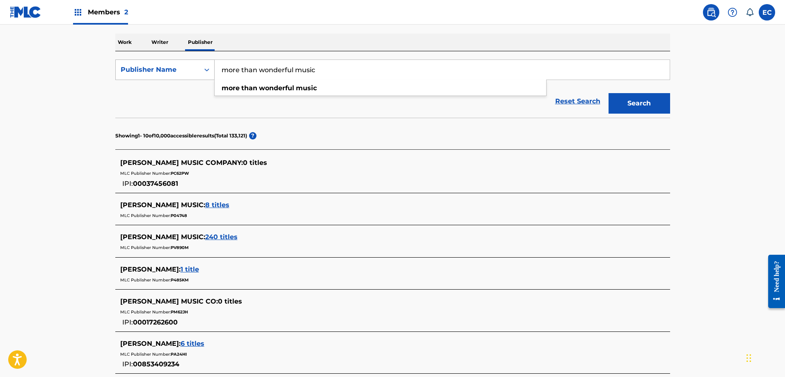
type input "more than wonderful music"
click at [609, 93] on button "Search" at bounding box center [640, 103] width 62 height 21
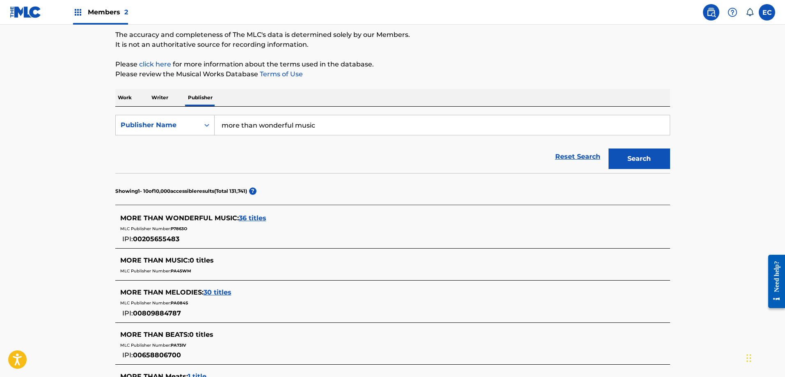
scroll to position [82, 0]
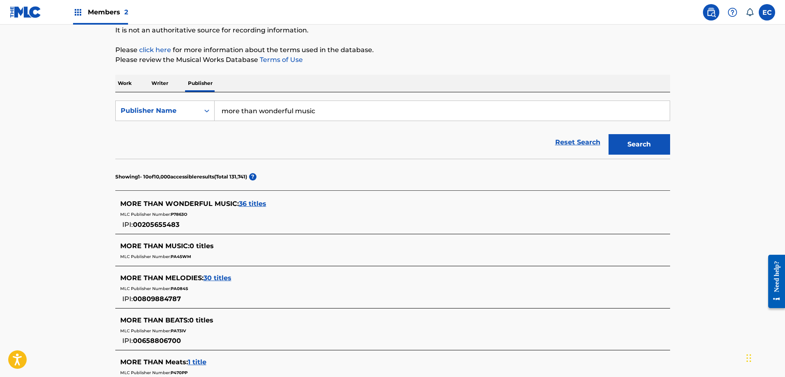
click at [155, 223] on span "00205655483" at bounding box center [156, 225] width 46 height 8
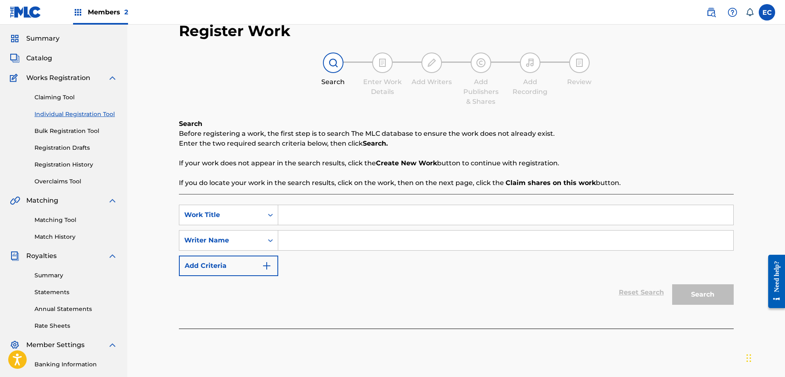
scroll to position [9, 0]
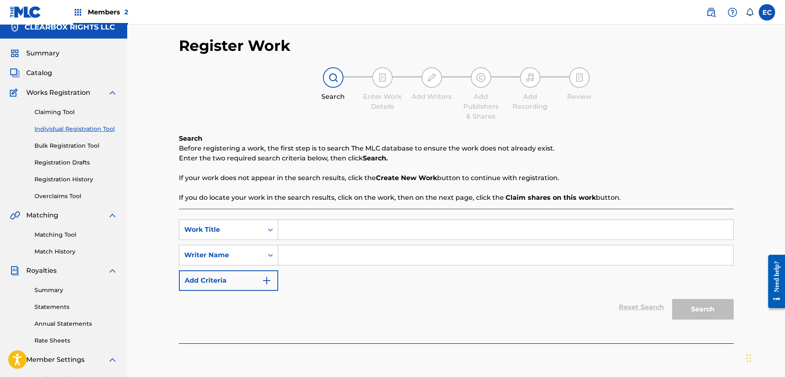
click at [707, 10] on img at bounding box center [711, 12] width 10 height 10
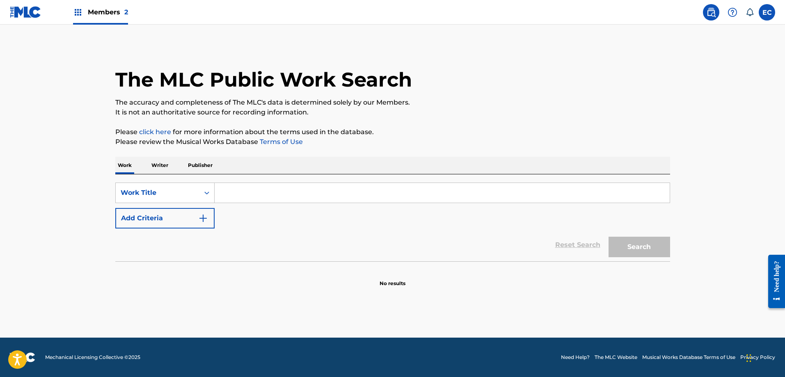
click at [207, 165] on p "Publisher" at bounding box center [201, 165] width 30 height 17
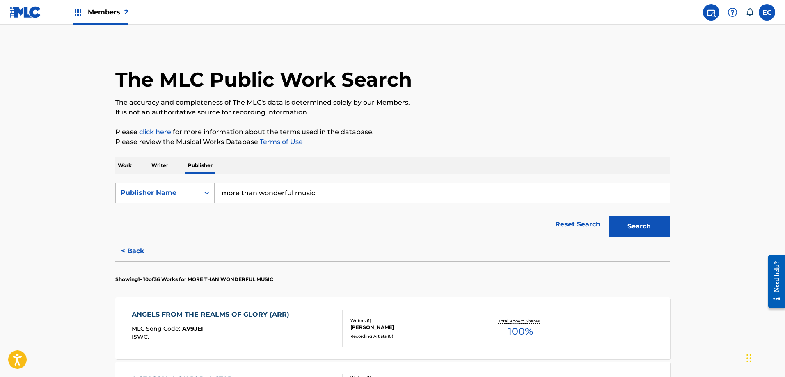
click at [642, 223] on button "Search" at bounding box center [640, 226] width 62 height 21
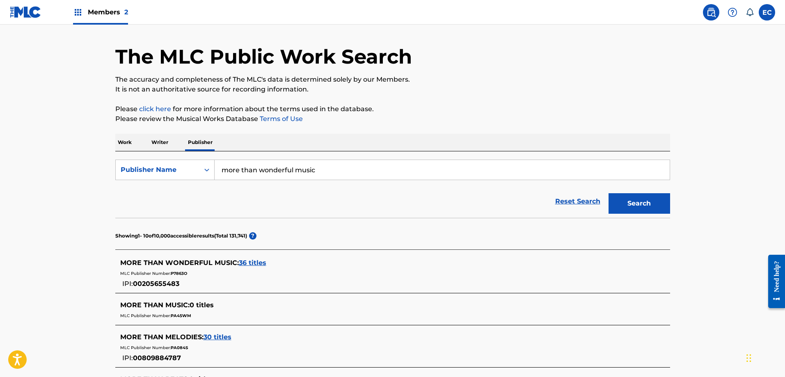
scroll to position [41, 0]
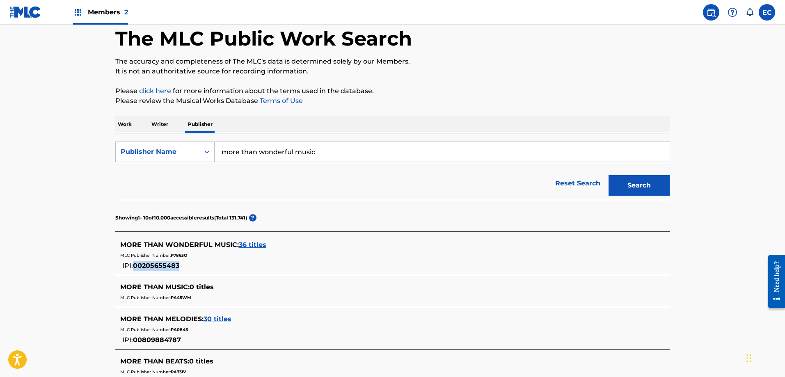
drag, startPoint x: 134, startPoint y: 266, endPoint x: 178, endPoint y: 265, distance: 43.9
click at [178, 265] on span "00205655483" at bounding box center [156, 266] width 46 height 8
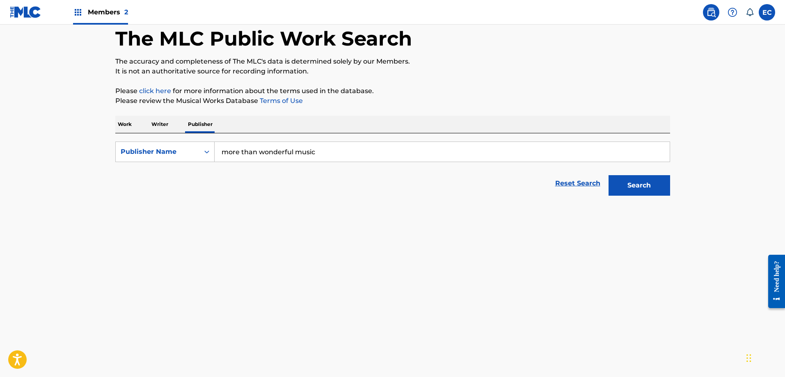
copy span "00205655483"
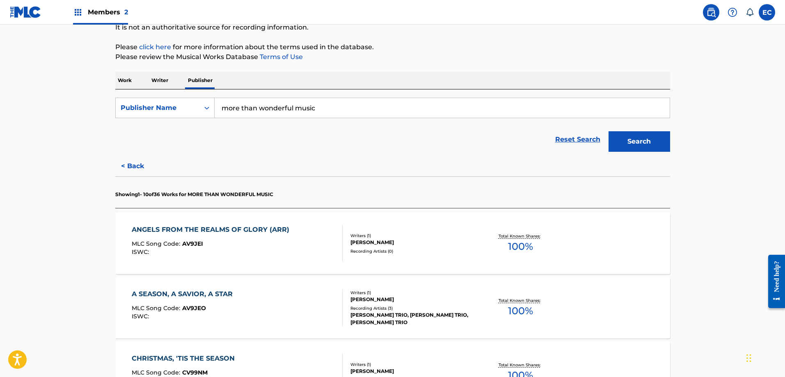
scroll to position [123, 0]
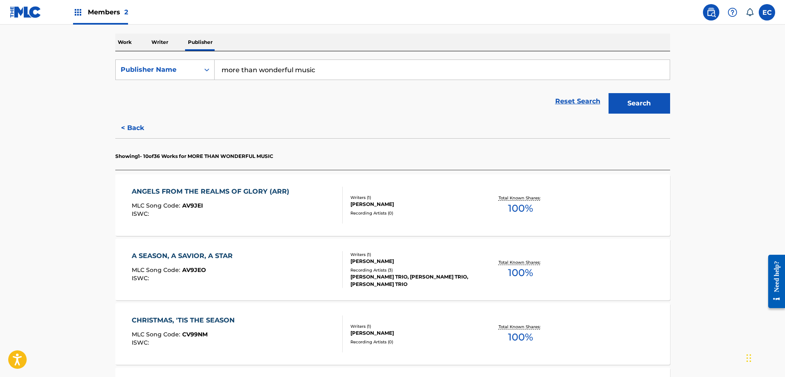
click at [264, 192] on div "ANGELS FROM THE REALMS OF GLORY (ARR)" at bounding box center [213, 192] width 162 height 10
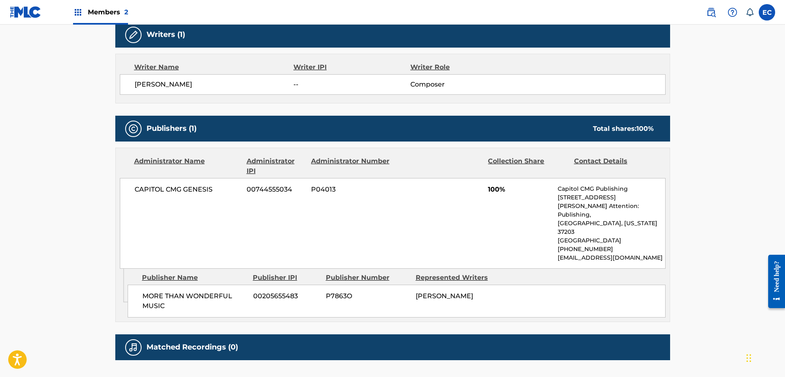
scroll to position [287, 0]
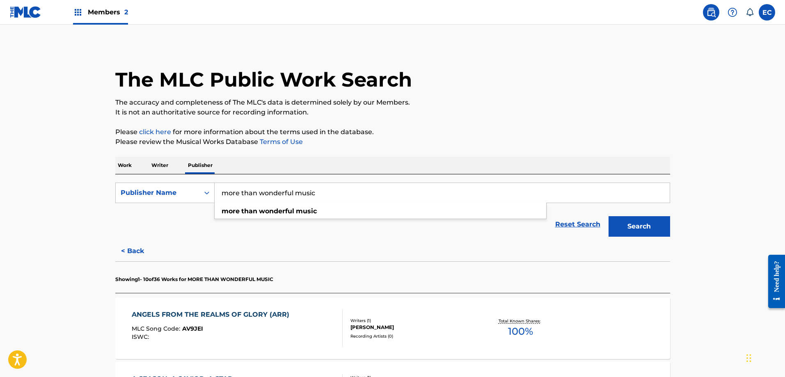
drag, startPoint x: 329, startPoint y: 197, endPoint x: 172, endPoint y: 176, distance: 159.0
click at [172, 176] on div "SearchWithCriteria801f254b-998d-4fa6-a033-7a07db08ad22 Publisher Name more than…" at bounding box center [392, 207] width 555 height 67
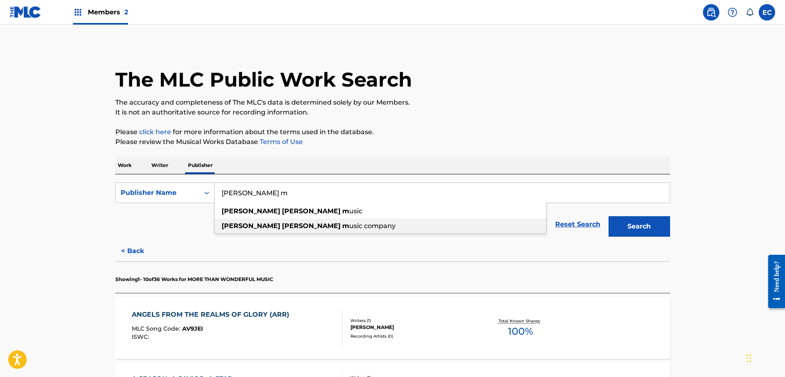
click at [349, 222] on span "usic company" at bounding box center [372, 226] width 46 height 8
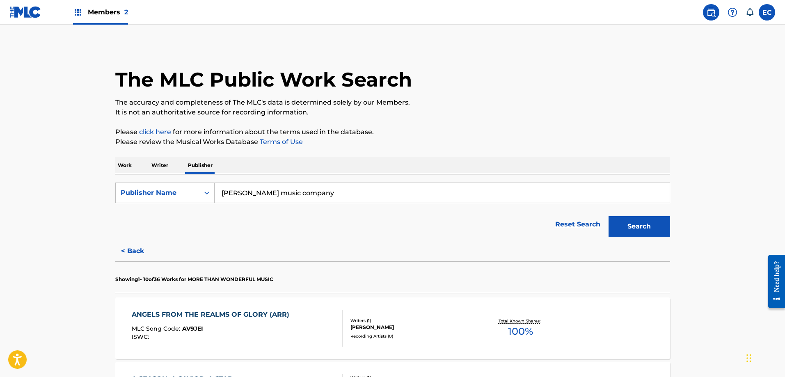
click at [636, 234] on button "Search" at bounding box center [640, 226] width 62 height 21
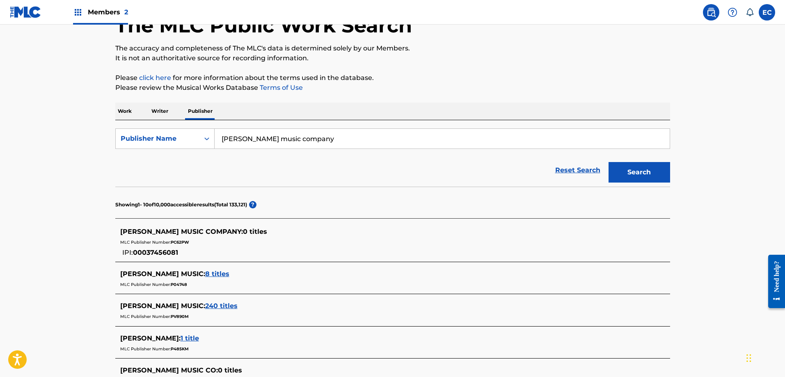
scroll to position [82, 0]
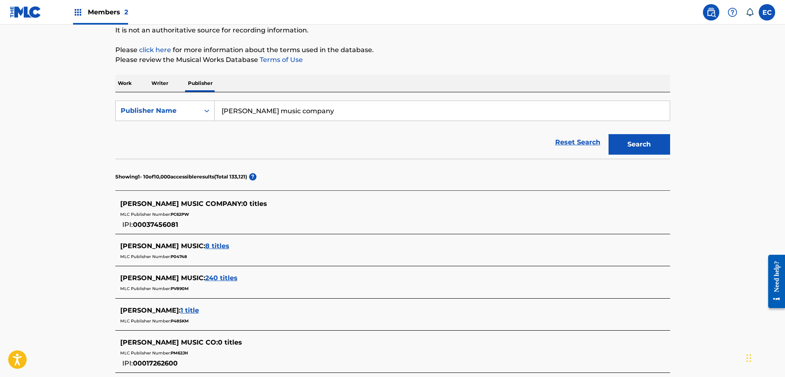
click at [201, 204] on span "[PERSON_NAME] MUSIC COMPANY :" at bounding box center [181, 204] width 123 height 8
drag, startPoint x: 345, startPoint y: 112, endPoint x: 123, endPoint y: 106, distance: 222.2
click at [123, 106] on div "SearchWithCriteria801f254b-998d-4fa6-a033-7a07db08ad22 Publisher Name [PERSON_N…" at bounding box center [392, 111] width 555 height 21
click at [249, 128] on strong "than" at bounding box center [249, 129] width 16 height 8
type input "more than wonderful music"
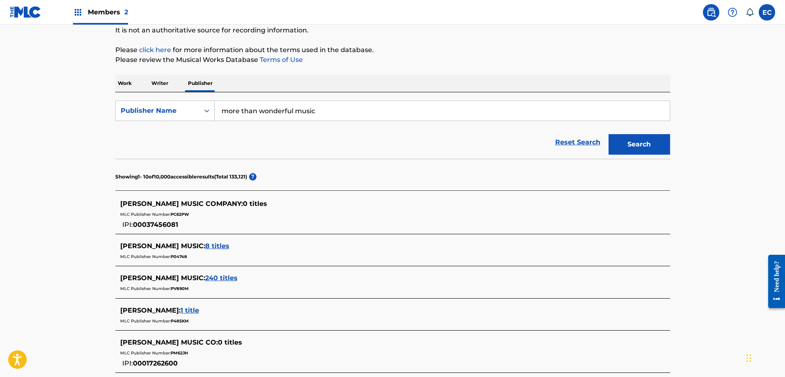
click at [659, 143] on button "Search" at bounding box center [640, 144] width 62 height 21
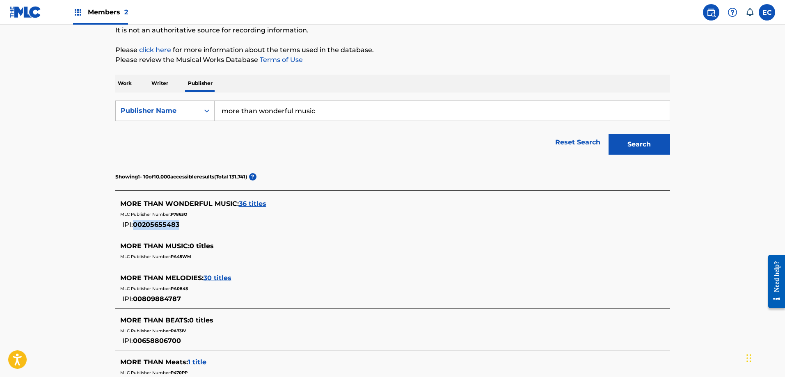
drag, startPoint x: 135, startPoint y: 225, endPoint x: 179, endPoint y: 224, distance: 44.3
click at [179, 224] on span "00205655483" at bounding box center [156, 225] width 46 height 8
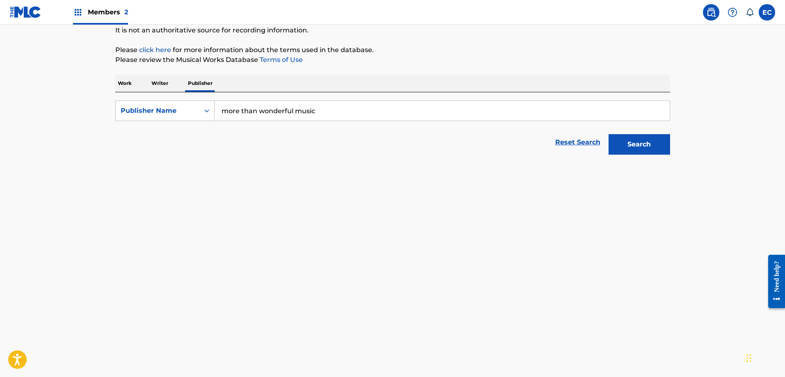
copy span "00205655483"
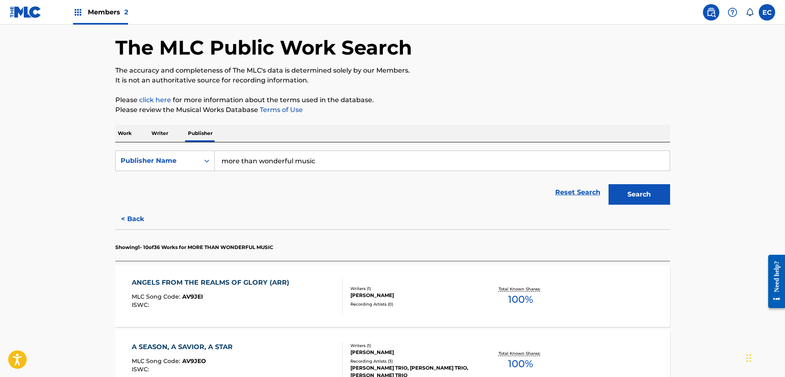
scroll to position [123, 0]
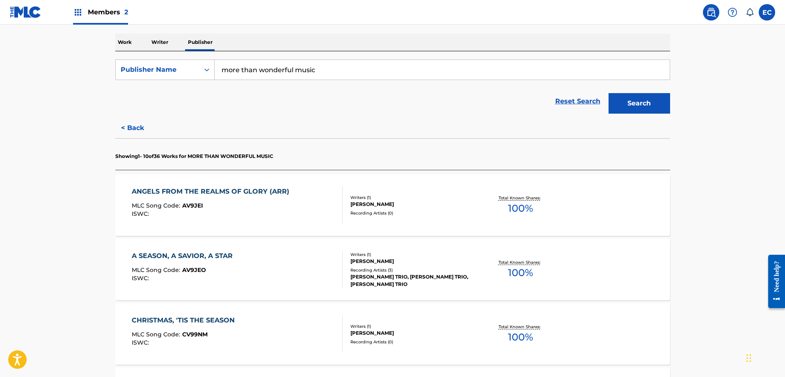
click at [213, 193] on div "ANGELS FROM THE REALMS OF GLORY (ARR)" at bounding box center [213, 192] width 162 height 10
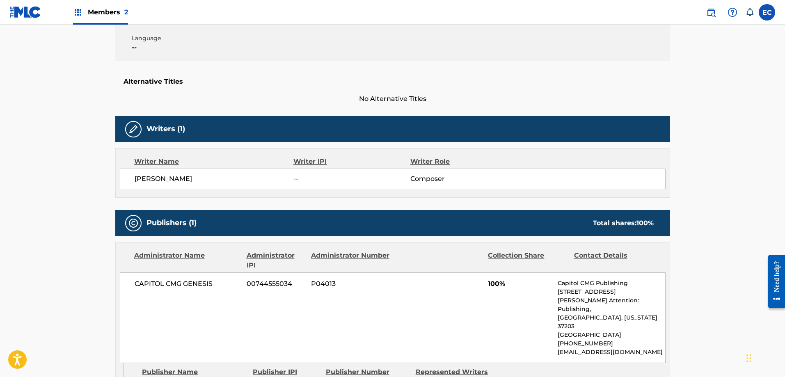
scroll to position [338, 0]
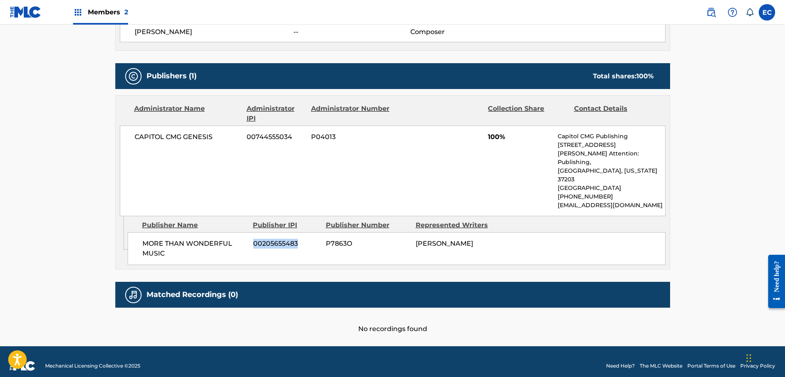
drag, startPoint x: 253, startPoint y: 234, endPoint x: 298, endPoint y: 233, distance: 45.2
click at [298, 239] on span "00205655483" at bounding box center [286, 244] width 67 height 10
copy span "00205655483"
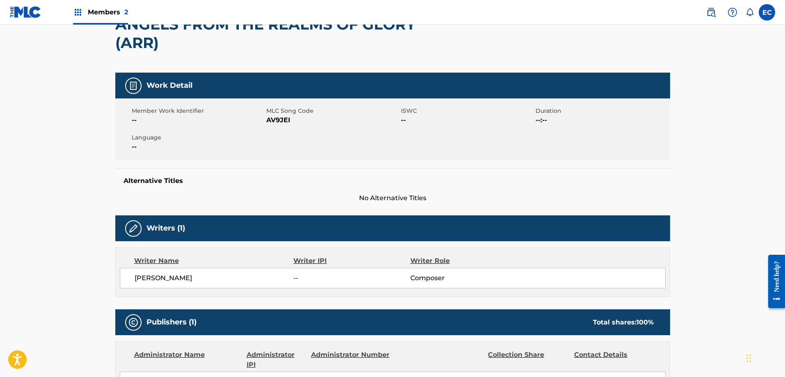
scroll to position [0, 0]
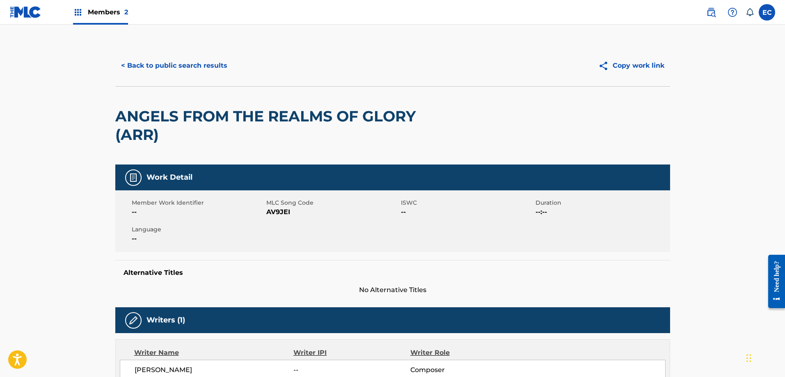
click at [202, 67] on button "< Back to public search results" at bounding box center [174, 65] width 118 height 21
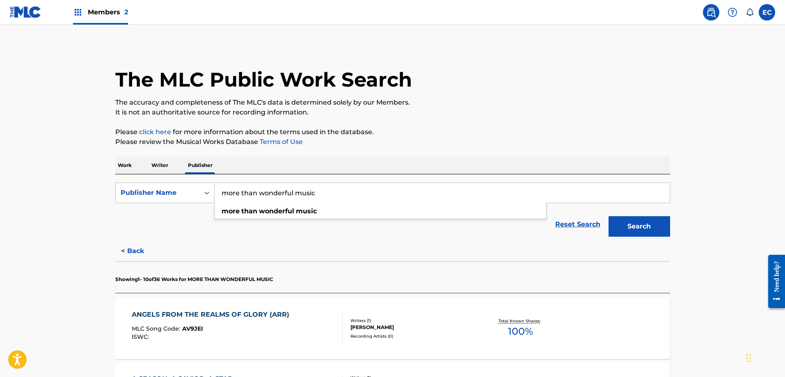
drag, startPoint x: 349, startPoint y: 198, endPoint x: 162, endPoint y: 179, distance: 188.2
click at [162, 179] on div "SearchWithCriteria801f254b-998d-4fa6-a033-7a07db08ad22 Publisher Name more than…" at bounding box center [392, 207] width 555 height 67
click at [345, 212] on div "surely the pres ence music" at bounding box center [381, 211] width 332 height 15
click at [652, 222] on button "Search" at bounding box center [640, 226] width 62 height 21
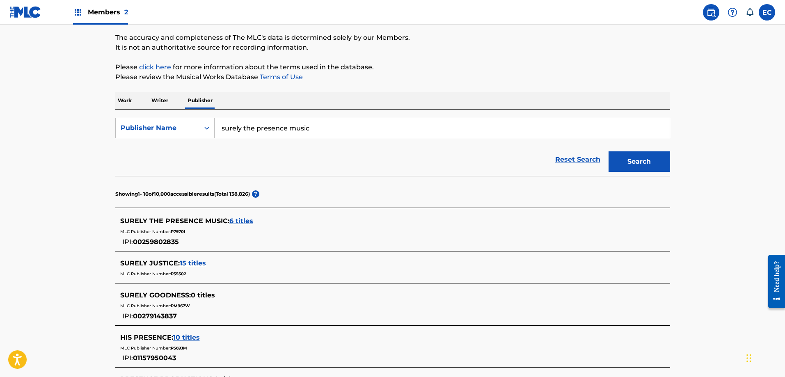
scroll to position [82, 0]
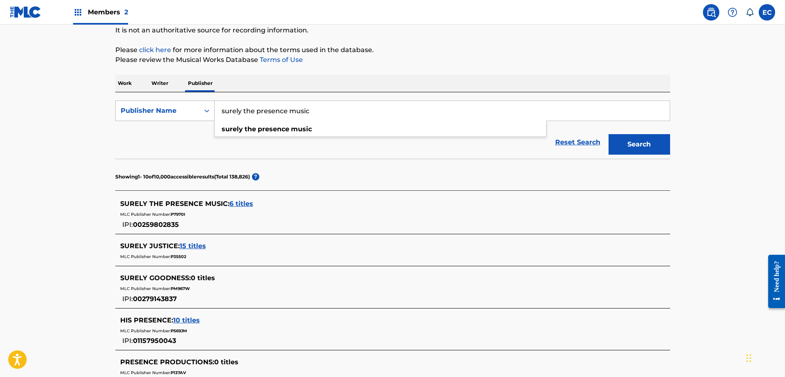
drag, startPoint x: 336, startPoint y: 107, endPoint x: 183, endPoint y: 105, distance: 153.1
click at [183, 105] on div "SearchWithCriteria801f254b-998d-4fa6-a033-7a07db08ad22 Publisher Name surely th…" at bounding box center [392, 111] width 555 height 21
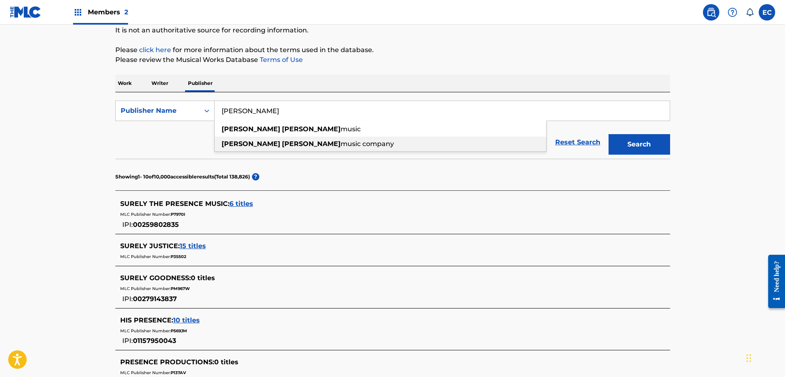
click at [341, 140] on span "music company" at bounding box center [367, 144] width 53 height 8
type input "[PERSON_NAME] music company"
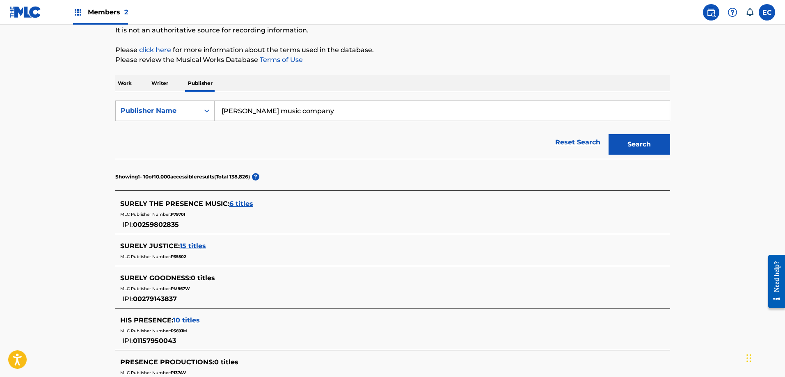
click at [676, 144] on div "The MLC Public Work Search The accuracy and completeness of The MLC's data is d…" at bounding box center [392, 286] width 575 height 646
click at [627, 146] on button "Search" at bounding box center [640, 144] width 62 height 21
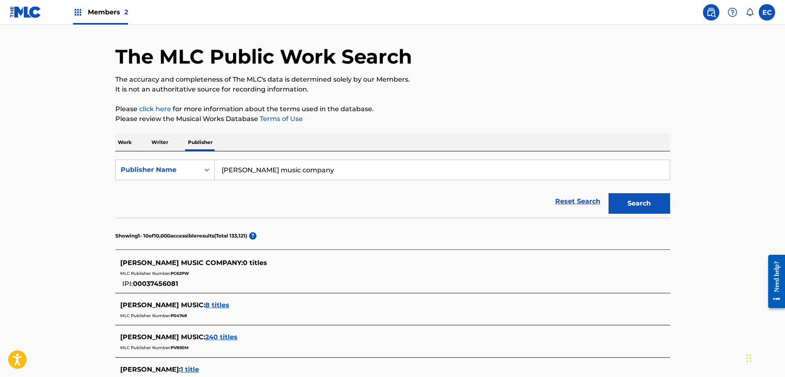
scroll to position [41, 0]
